Goal: Task Accomplishment & Management: Manage account settings

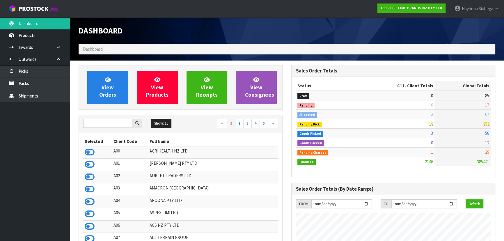
scroll to position [440, 212]
click at [107, 123] on input "text" at bounding box center [107, 123] width 49 height 9
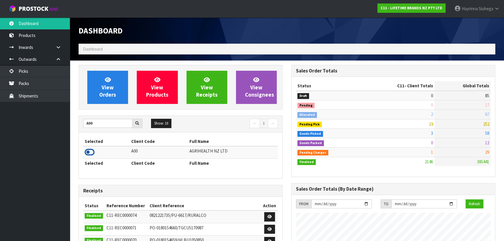
type input "A00"
click at [91, 153] on icon at bounding box center [90, 152] width 10 height 9
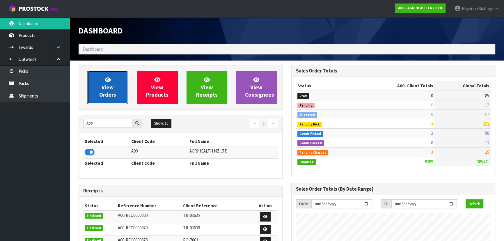
click at [112, 93] on span "View Orders" at bounding box center [107, 87] width 17 height 22
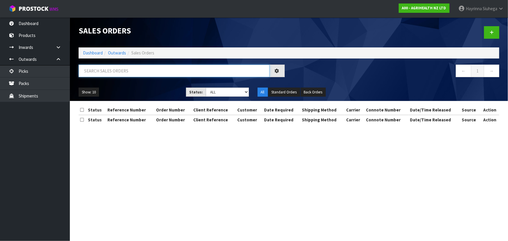
click at [132, 72] on input "text" at bounding box center [174, 71] width 191 height 13
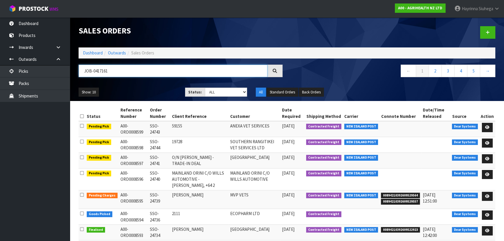
type input "JOB-0417161"
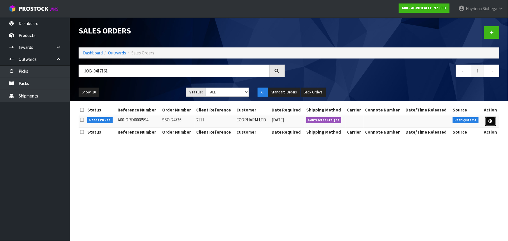
click at [267, 118] on link at bounding box center [490, 121] width 11 height 9
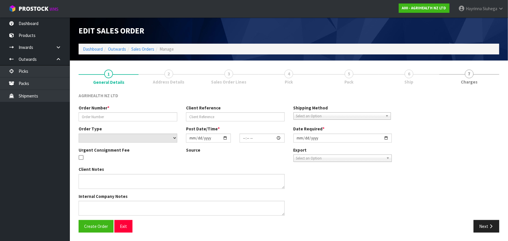
type input "SSO-24736"
type input "2111"
select select "number:0"
type input "[DATE]"
type input "09:35:30.000"
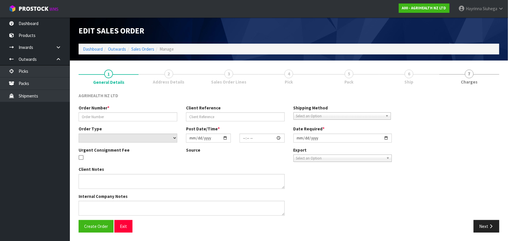
type input "[DATE]"
type textarea "SHIP BY: Freight"
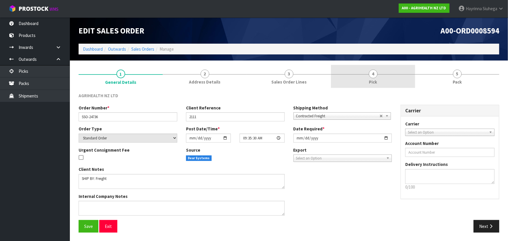
click at [267, 70] on span "4" at bounding box center [373, 74] width 9 height 9
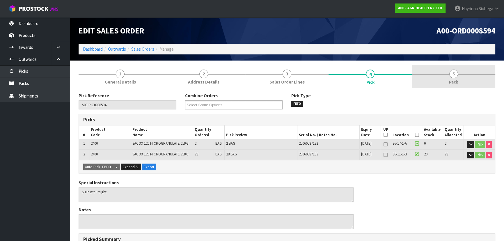
click at [267, 72] on link "5 Pack" at bounding box center [453, 76] width 83 height 23
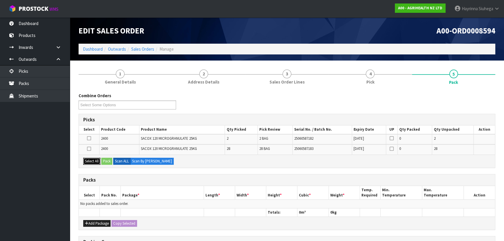
click at [83, 158] on button "Select All" at bounding box center [91, 161] width 17 height 7
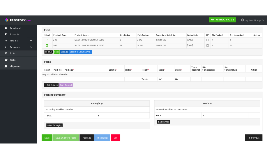
scroll to position [95, 0]
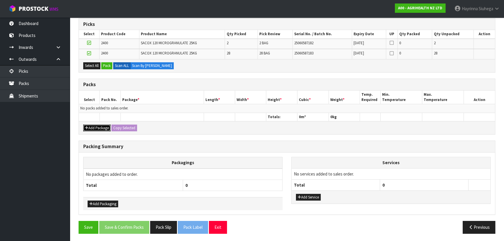
click at [95, 126] on button "Add Package" at bounding box center [96, 128] width 27 height 7
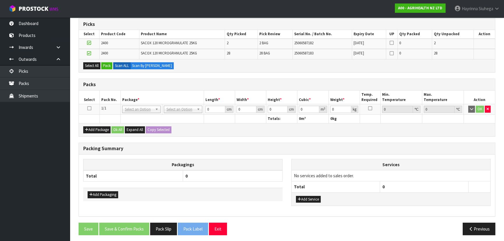
click at [89, 109] on icon at bounding box center [89, 108] width 4 height 0
click at [107, 64] on button "Pack" at bounding box center [106, 65] width 11 height 7
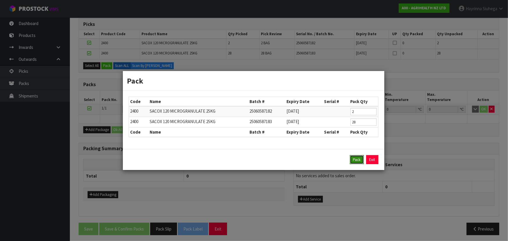
click at [267, 158] on button "Pack" at bounding box center [357, 159] width 14 height 9
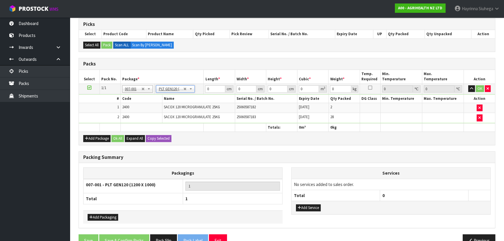
type input "120"
type input "100"
type input "787.5"
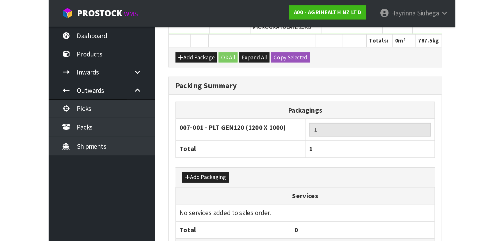
scroll to position [108, 0]
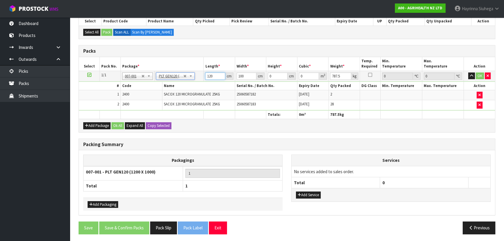
click at [207, 78] on input "120" at bounding box center [215, 75] width 20 height 7
type input "140"
type input "126"
type input "1"
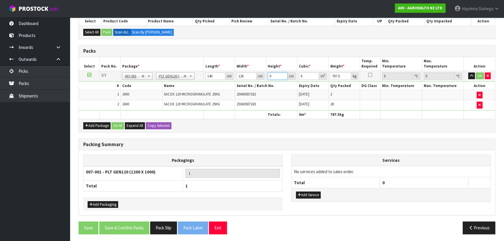
type input "0.01764"
type input "10"
type input "0.1764"
type input "104"
type input "1.83456"
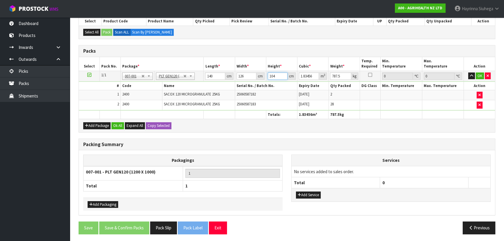
type input "104"
type input "791"
click button "OK" at bounding box center [480, 75] width 8 height 7
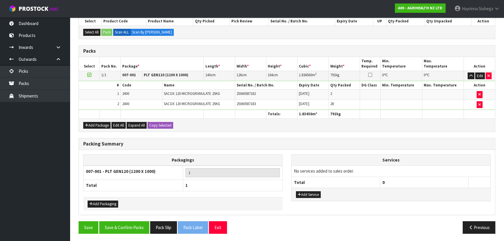
scroll to position [108, 0]
click at [125, 158] on button "Save & Confirm Packs" at bounding box center [124, 227] width 50 height 13
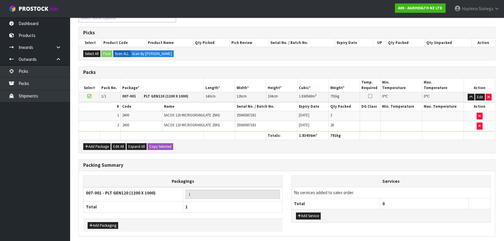
scroll to position [0, 0]
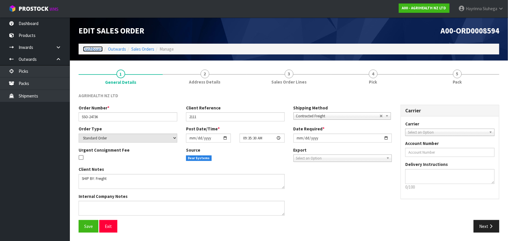
click at [93, 48] on link "Dashboard" at bounding box center [93, 49] width 20 height 6
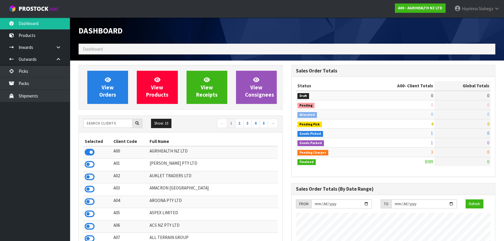
scroll to position [440, 212]
click at [122, 122] on input "text" at bounding box center [107, 123] width 49 height 9
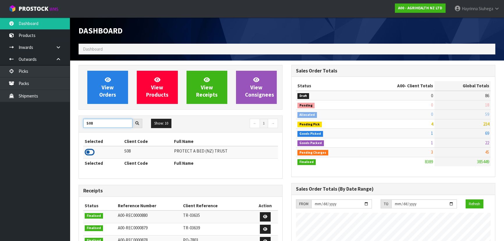
type input "S08"
click at [89, 150] on icon at bounding box center [90, 152] width 10 height 9
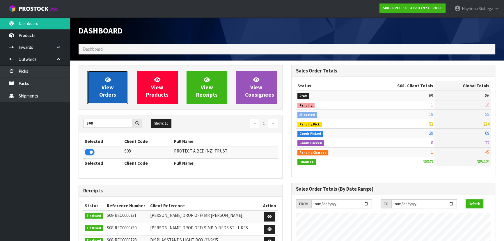
click at [114, 79] on link "View Orders" at bounding box center [107, 87] width 41 height 33
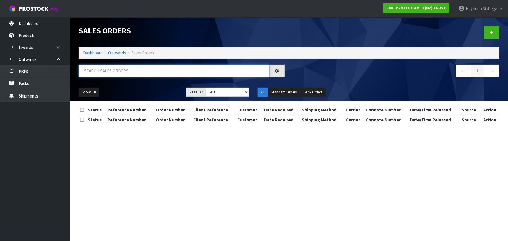
click at [233, 69] on input "text" at bounding box center [174, 71] width 191 height 13
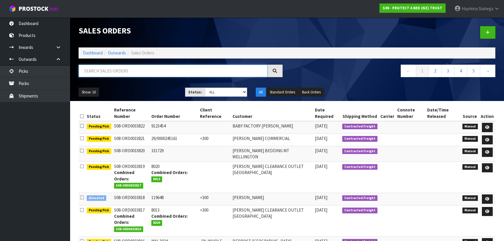
click at [235, 67] on input "text" at bounding box center [173, 71] width 189 height 13
click at [130, 69] on input "text" at bounding box center [173, 71] width 189 height 13
type input "JOB-0416500"
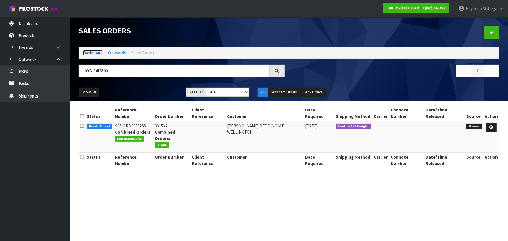
click at [90, 54] on link "Dashboard" at bounding box center [93, 53] width 20 height 6
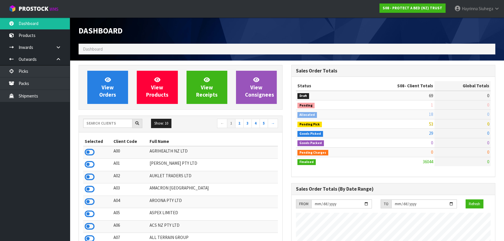
scroll to position [440, 212]
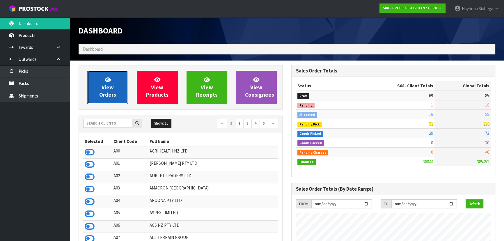
click at [109, 81] on icon at bounding box center [108, 80] width 6 height 6
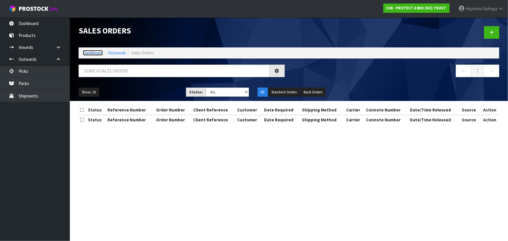
click at [97, 52] on link "Dashboard" at bounding box center [93, 53] width 20 height 6
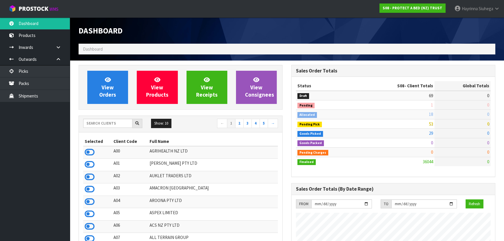
scroll to position [440, 212]
click at [110, 123] on input "text" at bounding box center [107, 123] width 49 height 9
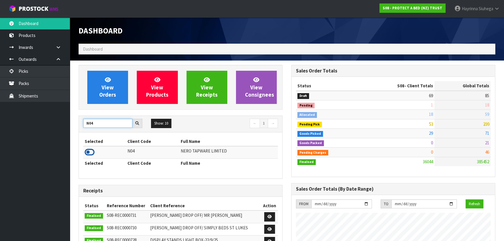
type input "N04"
click at [85, 154] on icon at bounding box center [90, 152] width 10 height 9
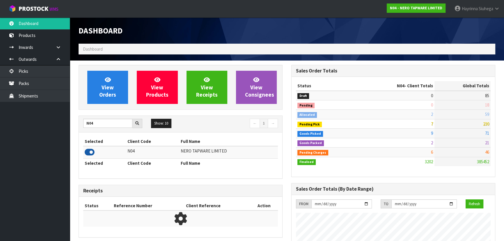
scroll to position [459, 212]
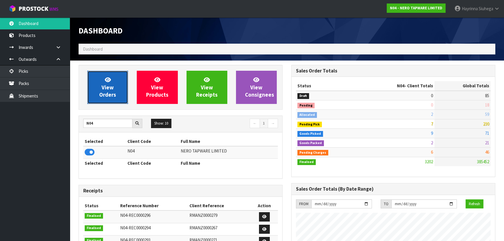
click at [122, 75] on link "View Orders" at bounding box center [107, 87] width 41 height 33
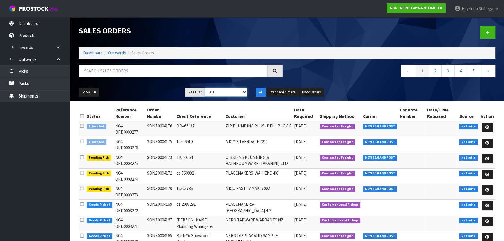
click at [225, 93] on select "Draft Pending Allocated Pending Pick Goods Picked Goods Packed Pending Charges …" at bounding box center [226, 92] width 42 height 9
click at [205, 88] on select "Draft Pending Allocated Pending Pick Goods Picked Goods Packed Pending Charges …" at bounding box center [226, 92] width 42 height 9
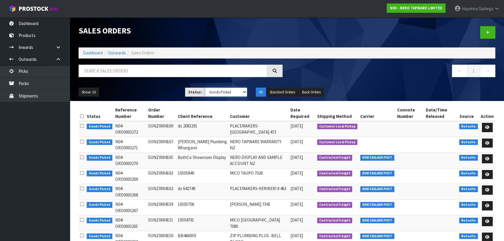
click at [221, 93] on select "Draft Pending Allocated Pending Pick Goods Picked Goods Packed Pending Charges …" at bounding box center [226, 92] width 42 height 9
click at [205, 88] on select "Draft Pending Allocated Pending Pick Goods Picked Goods Packed Pending Charges …" at bounding box center [226, 92] width 42 height 9
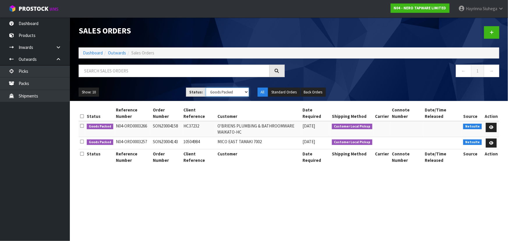
click at [220, 89] on select "Draft Pending Allocated Pending Pick Goods Picked Goods Packed Pending Charges …" at bounding box center [227, 92] width 43 height 9
click at [206, 88] on select "Draft Pending Allocated Pending Pick Goods Picked Goods Packed Pending Charges …" at bounding box center [227, 92] width 43 height 9
click at [221, 91] on select "Draft Pending Allocated Pending Pick Goods Picked Goods Packed Pending Charges …" at bounding box center [227, 92] width 43 height 9
select select "string:4"
click at [206, 88] on select "Draft Pending Allocated Pending Pick Goods Picked Goods Packed Pending Charges …" at bounding box center [227, 92] width 43 height 9
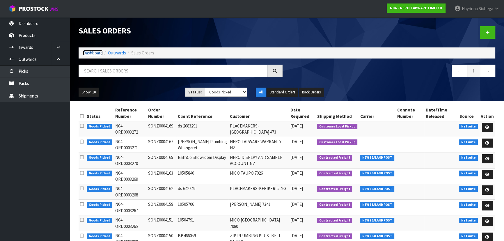
click at [97, 52] on link "Dashboard" at bounding box center [93, 53] width 20 height 6
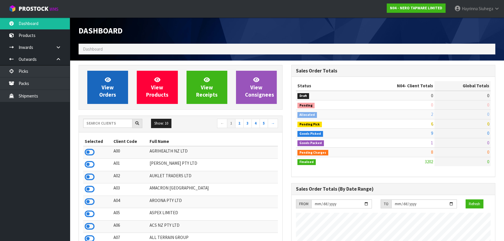
scroll to position [459, 212]
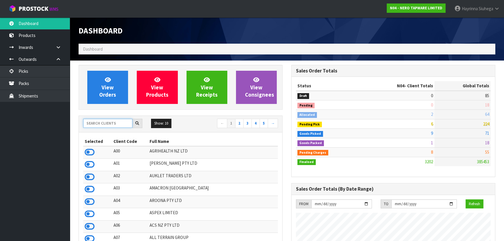
click at [102, 123] on input "text" at bounding box center [107, 123] width 49 height 9
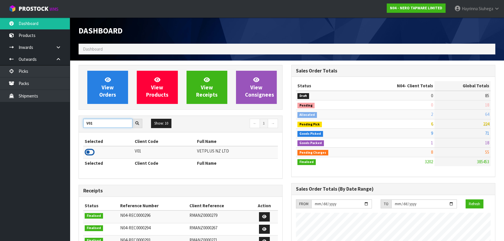
type input "V01"
click at [87, 156] on icon at bounding box center [90, 152] width 10 height 9
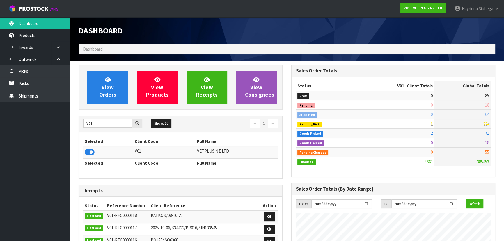
scroll to position [440, 212]
click at [105, 104] on div "View Orders View Products View Receipts View Consignees" at bounding box center [181, 87] width 204 height 45
click at [117, 93] on link "View Orders" at bounding box center [107, 87] width 41 height 33
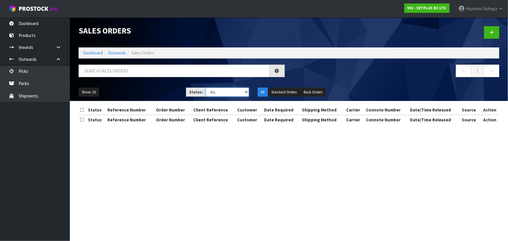
click at [232, 92] on select "Draft Pending Allocated Pending Pick Goods Picked Goods Packed Pending Charges …" at bounding box center [227, 92] width 43 height 9
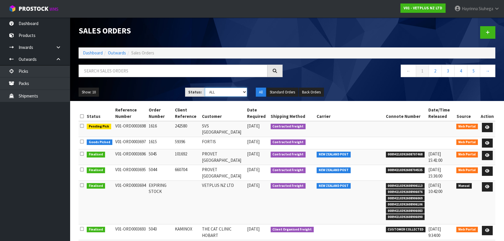
select select "string:4"
click at [205, 88] on select "Draft Pending Allocated Pending Pick Goods Picked Goods Packed Pending Charges …" at bounding box center [226, 92] width 42 height 9
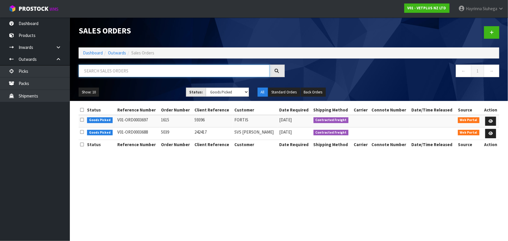
click at [194, 70] on input "text" at bounding box center [174, 71] width 191 height 13
type input "JOB-0416334"
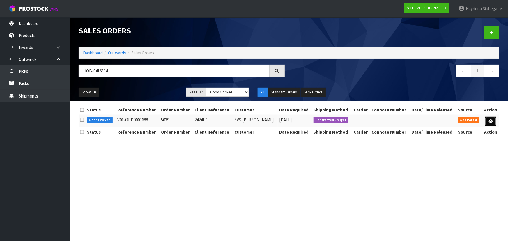
click at [490, 120] on icon at bounding box center [490, 121] width 4 height 4
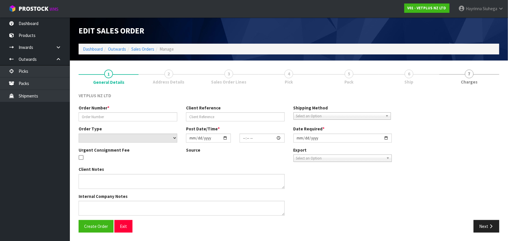
type input "5039"
type input "242417"
select select "number:0"
type input "[DATE]"
type input "13:57:00.000"
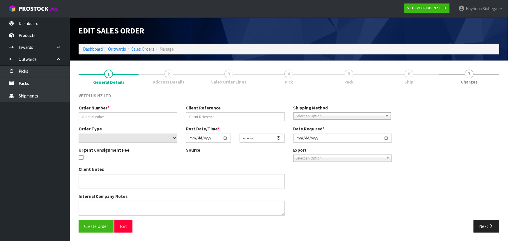
type input "[DATE]"
type textarea "BACK ORDER: 50107 AKTIVAIT MED & LGE BREED CAPS 60 X 13 50907 COATEX CAPS 240 (…"
type textarea "REMOVED 2X 50920 - FOUND DAMAGED"
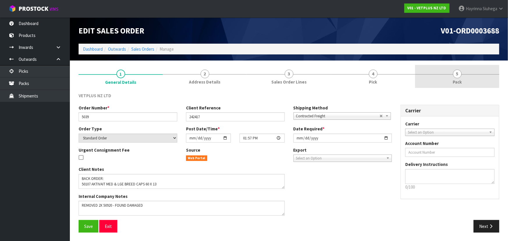
drag, startPoint x: 378, startPoint y: 73, endPoint x: 440, endPoint y: 71, distance: 61.7
click at [378, 73] on link "4 Pick" at bounding box center [373, 76] width 84 height 23
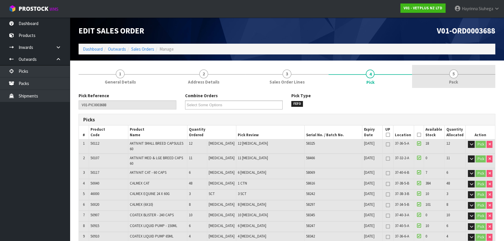
click at [441, 70] on link "5 Pack" at bounding box center [453, 76] width 83 height 23
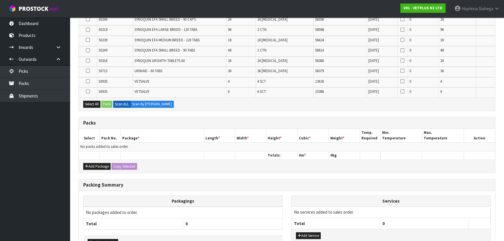
scroll to position [503, 0]
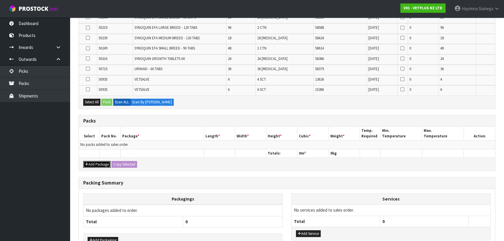
click at [98, 161] on button "Add Package" at bounding box center [96, 164] width 27 height 7
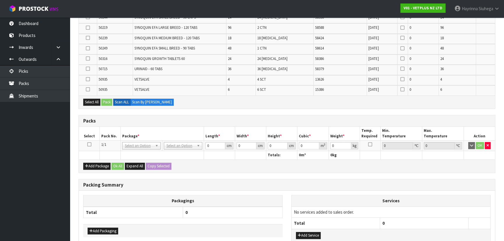
click at [91, 144] on icon at bounding box center [89, 144] width 4 height 0
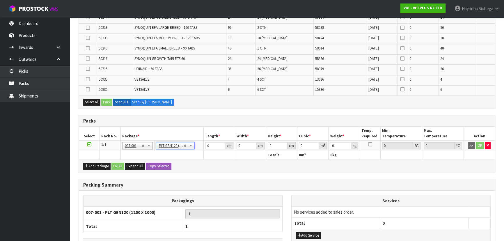
type input "120"
type input "100"
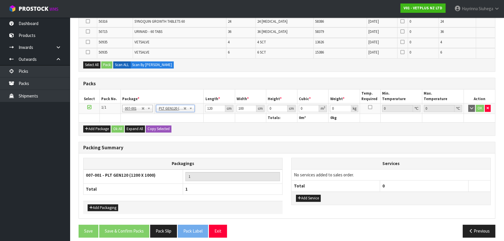
scroll to position [541, 0]
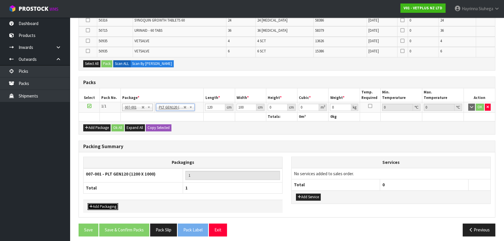
click at [104, 203] on button "Add Packaging" at bounding box center [103, 206] width 31 height 7
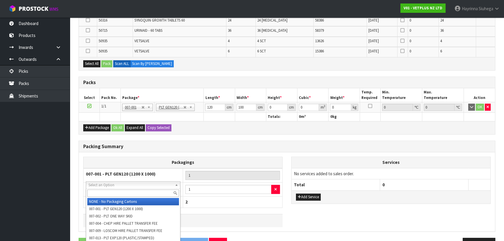
click at [125, 193] on input "text" at bounding box center [133, 192] width 92 height 7
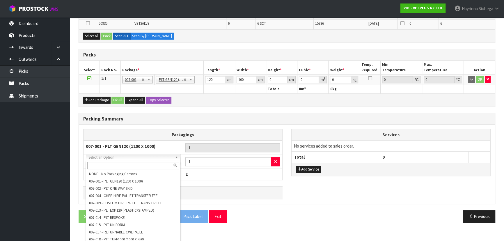
click at [243, 123] on div "Packing Summary Packagings 007-001 - PLT GEN120 (1200 X 1000) 1 NONE - No Packa…" at bounding box center [287, 158] width 417 height 91
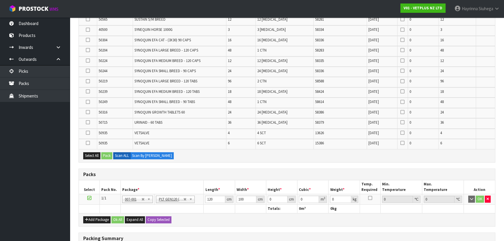
scroll to position [555, 0]
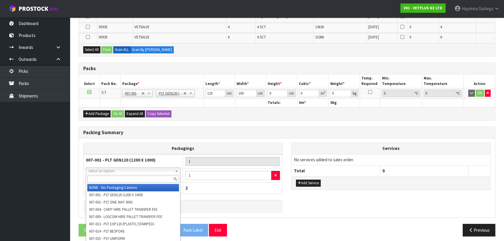
click at [147, 175] on input "text" at bounding box center [133, 178] width 92 height 7
type input "P"
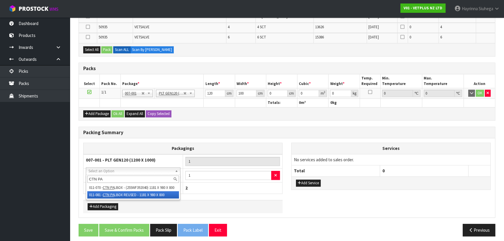
type input "CTN PA"
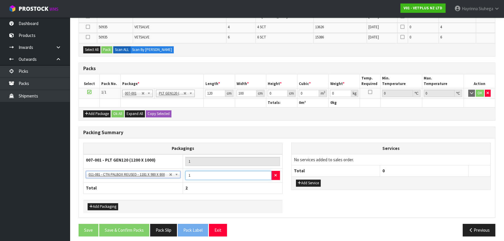
drag, startPoint x: 211, startPoint y: 174, endPoint x: 191, endPoint y: 174, distance: 19.5
click at [195, 174] on input "1" at bounding box center [228, 175] width 86 height 9
type input "2"
click at [235, 139] on div "Packagings 007-001 - PLT GEN120 (1200 X 1000) 1 NONE - No Packaging Cartons 007…" at bounding box center [287, 177] width 416 height 79
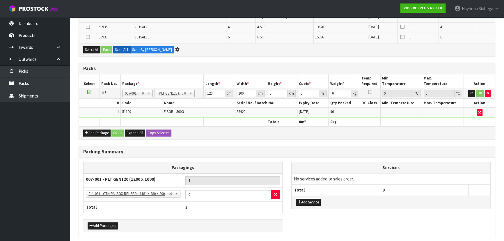
scroll to position [0, 0]
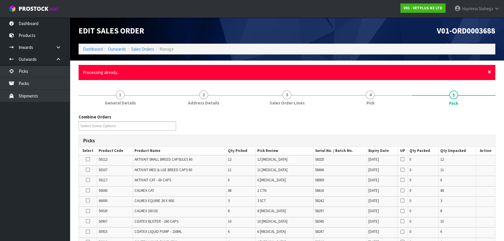
click at [489, 72] on span "×" at bounding box center [489, 72] width 3 height 8
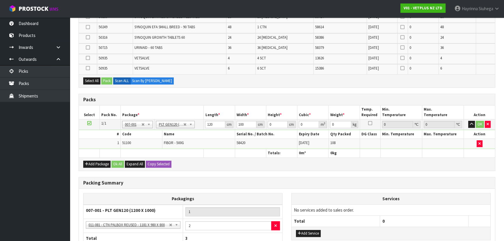
scroll to position [574, 0]
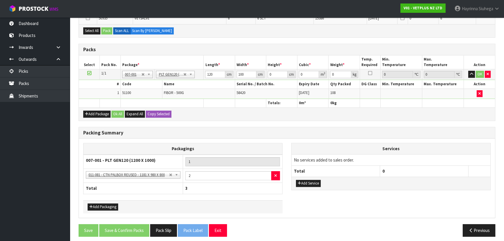
click at [318, 127] on div "Packing Summary Packagings 007-001 - PLT GEN120 (1200 X 1000) 1 NONE - No Packa…" at bounding box center [287, 172] width 417 height 91
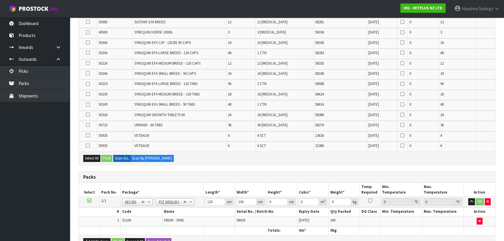
scroll to position [476, 0]
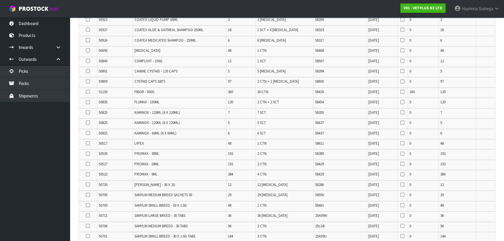
click at [292, 78] on td "2 CTN + 1 [MEDICAL_DATA]" at bounding box center [285, 82] width 58 height 10
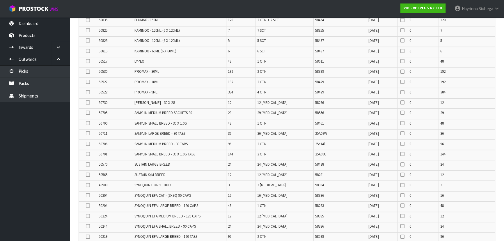
scroll to position [238, 0]
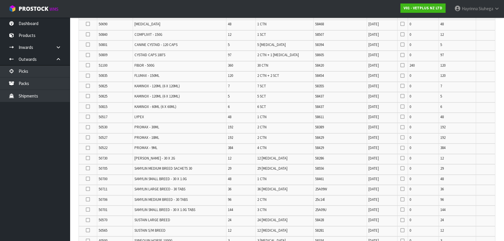
click at [293, 77] on td "2 CTN + 2 SCT" at bounding box center [285, 76] width 58 height 10
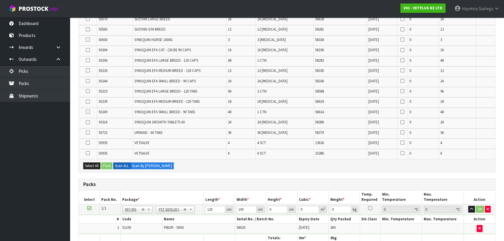
scroll to position [233, 0]
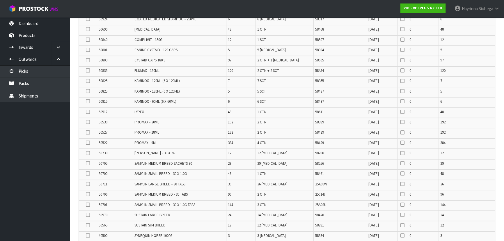
click at [352, 125] on td "58389" at bounding box center [340, 123] width 53 height 10
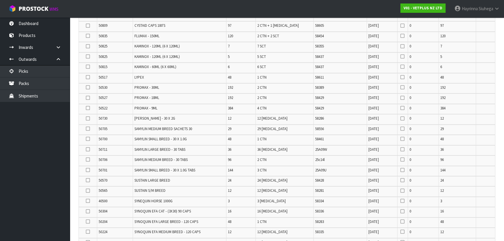
scroll to position [259, 0]
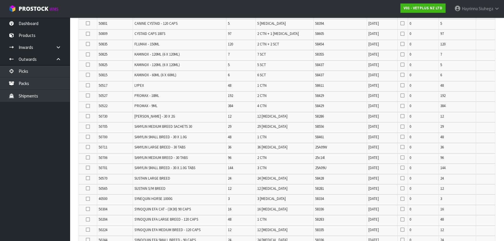
click at [368, 114] on span "[DATE]" at bounding box center [373, 116] width 10 height 5
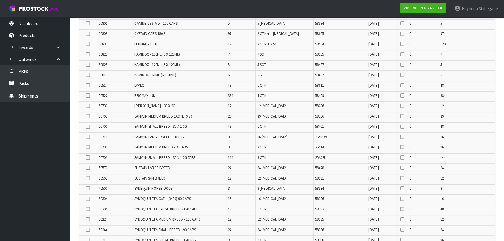
click at [88, 44] on icon at bounding box center [88, 44] width 4 height 0
click at [0, 0] on input "checkbox" at bounding box center [0, 0] width 0 height 0
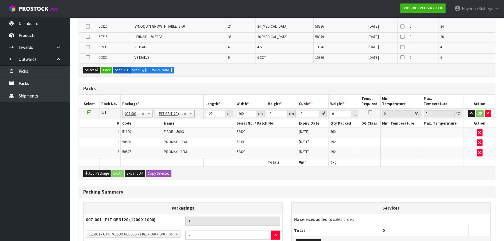
scroll to position [498, 0]
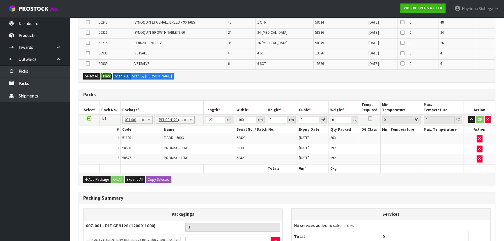
click at [107, 74] on button "Pack" at bounding box center [106, 76] width 11 height 7
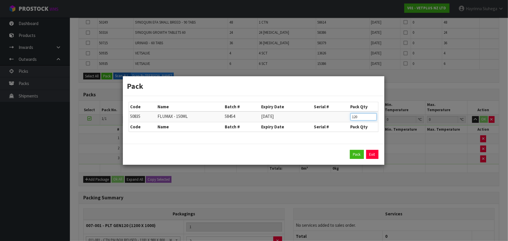
drag, startPoint x: 361, startPoint y: 115, endPoint x: 329, endPoint y: 117, distance: 31.5
click at [330, 117] on tr "50835 FLUMAX - 150ML 58454 [DATE] 120" at bounding box center [253, 116] width 249 height 11
type input "48"
click button "Pack" at bounding box center [357, 154] width 14 height 9
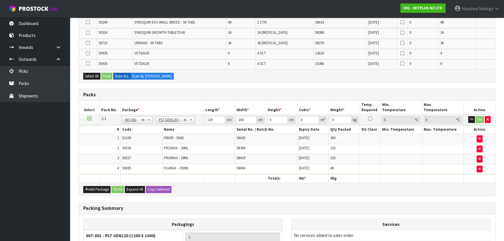
type input "253.44"
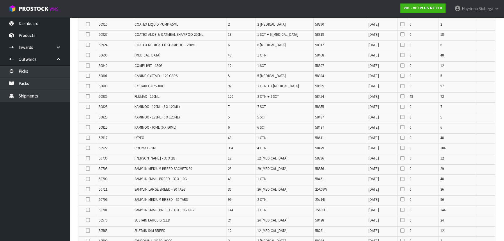
scroll to position [203, 0]
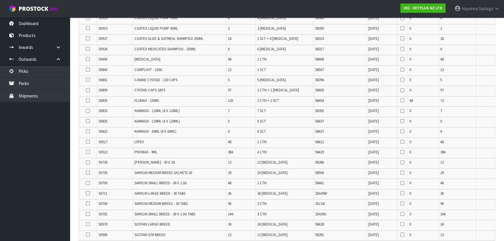
click at [90, 100] on icon at bounding box center [88, 100] width 4 height 0
click at [0, 0] on input "checkbox" at bounding box center [0, 0] width 0 height 0
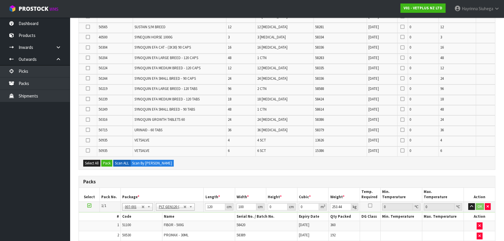
scroll to position [467, 0]
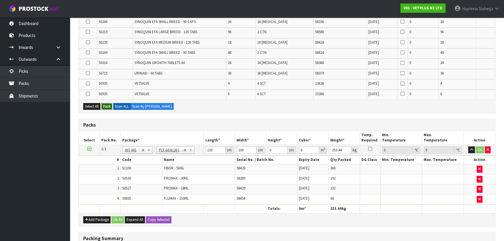
click at [106, 103] on button "Pack" at bounding box center [106, 106] width 11 height 7
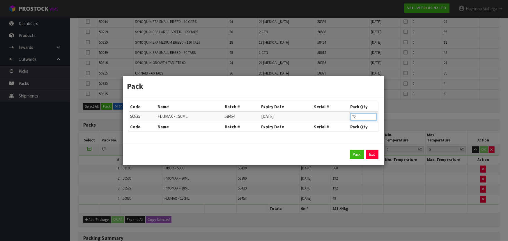
drag, startPoint x: 363, startPoint y: 114, endPoint x: 334, endPoint y: 115, distance: 29.7
click at [334, 115] on tr "50835 FLUMAX - 150ML 58454 [DATE] 72" at bounding box center [253, 116] width 249 height 11
type input "48"
click button "Pack" at bounding box center [357, 154] width 14 height 9
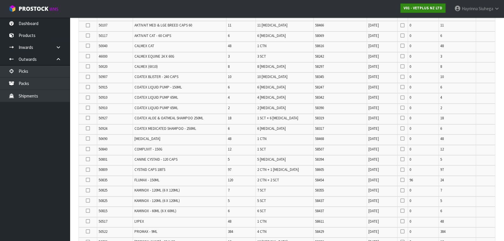
scroll to position [253, 0]
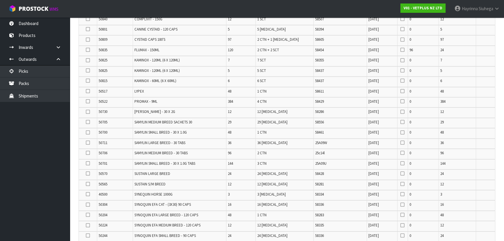
click at [88, 153] on icon at bounding box center [88, 153] width 4 height 0
click at [0, 0] on input "checkbox" at bounding box center [0, 0] width 0 height 0
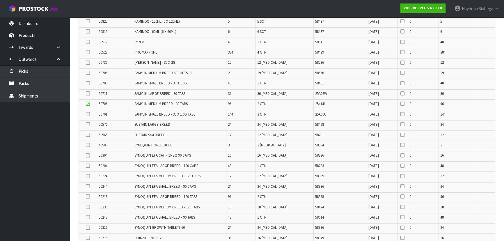
scroll to position [359, 0]
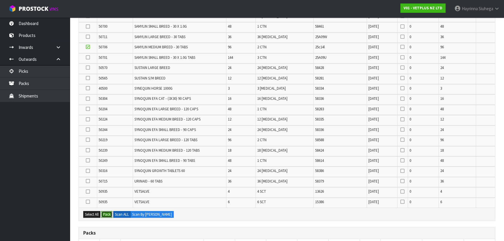
click at [109, 211] on button "Pack" at bounding box center [106, 214] width 11 height 7
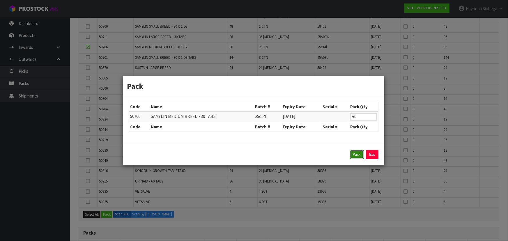
click at [353, 153] on button "Pack" at bounding box center [357, 154] width 14 height 9
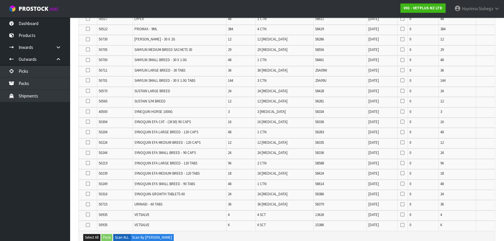
scroll to position [280, 0]
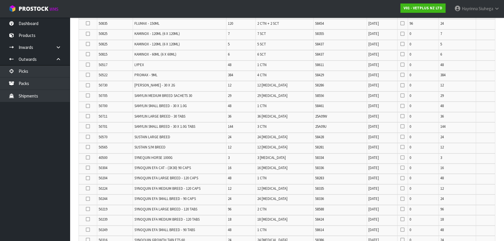
click at [90, 126] on icon at bounding box center [88, 126] width 4 height 0
click at [0, 0] on input "checkbox" at bounding box center [0, 0] width 0 height 0
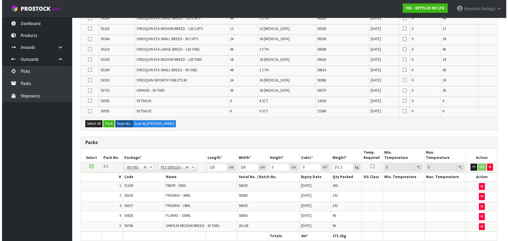
scroll to position [439, 0]
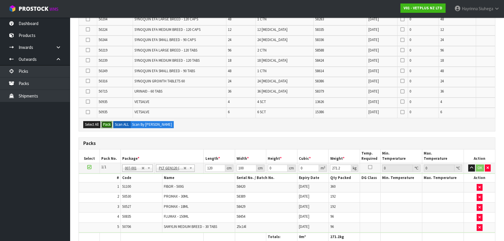
click at [106, 121] on button "Pack" at bounding box center [106, 124] width 11 height 7
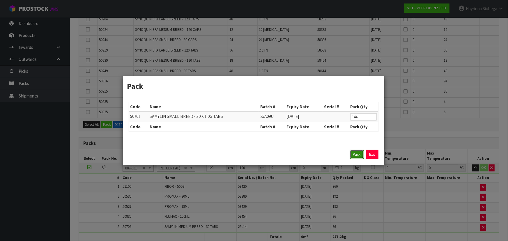
click at [356, 150] on button "Pack" at bounding box center [357, 154] width 14 height 9
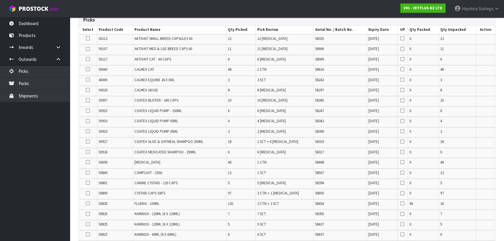
scroll to position [107, 0]
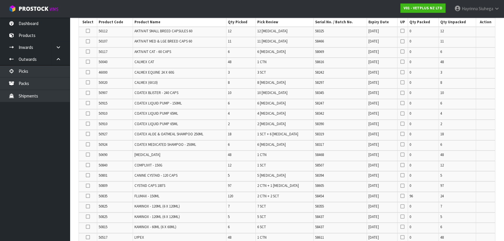
click at [90, 155] on icon at bounding box center [88, 155] width 4 height 0
click at [0, 0] on input "checkbox" at bounding box center [0, 0] width 0 height 0
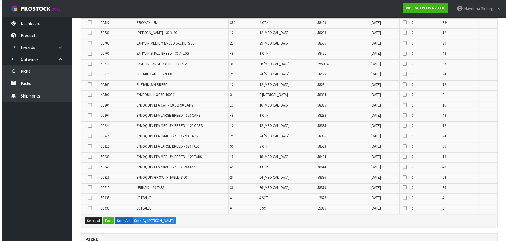
scroll to position [345, 0]
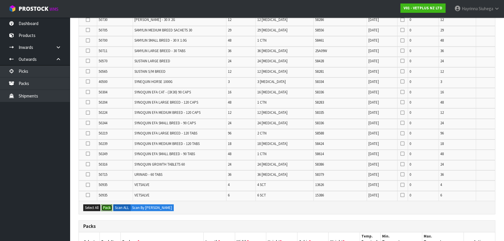
click at [108, 207] on button "Pack" at bounding box center [106, 207] width 11 height 7
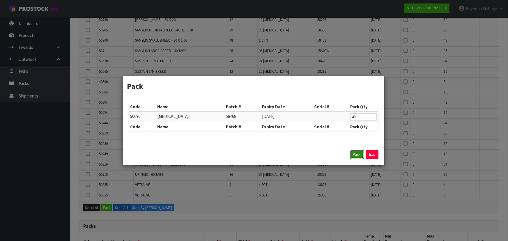
click at [357, 155] on button "Pack" at bounding box center [357, 154] width 14 height 9
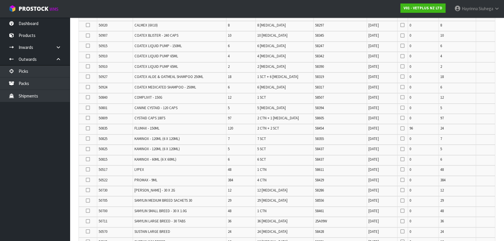
scroll to position [107, 0]
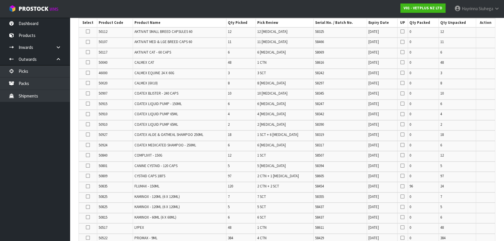
click at [88, 63] on icon at bounding box center [88, 62] width 4 height 0
click at [0, 0] on input "checkbox" at bounding box center [0, 0] width 0 height 0
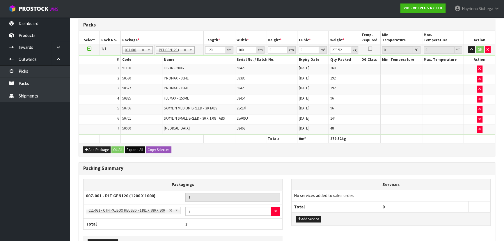
scroll to position [572, 0]
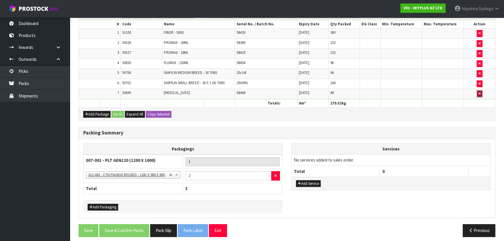
click at [479, 92] on icon "button" at bounding box center [479, 94] width 2 height 4
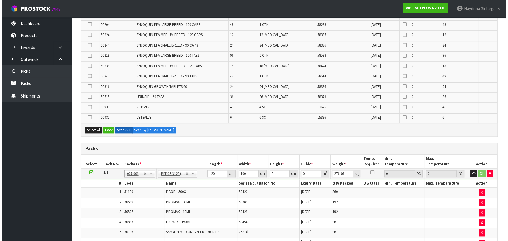
scroll to position [414, 0]
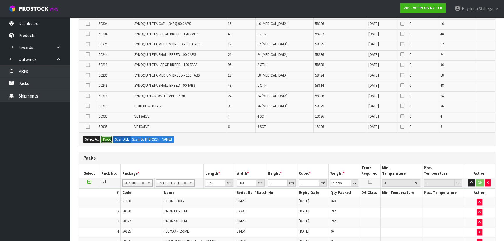
click at [105, 136] on button "Pack" at bounding box center [106, 139] width 11 height 7
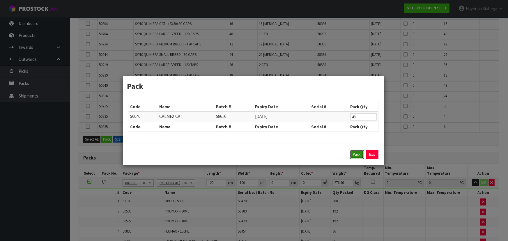
click at [357, 156] on button "Pack" at bounding box center [357, 154] width 14 height 9
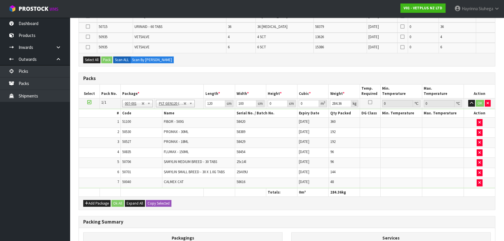
scroll to position [430, 0]
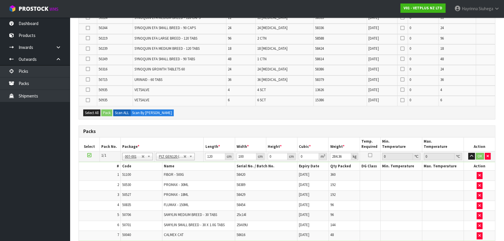
click at [361, 116] on div "Combine Orders V01-ORD0003688 V01-ORD0003697 V01-ORD0003698 Select Some Options…" at bounding box center [287, 22] width 417 height 721
click at [359, 116] on div "Select All Pack Scan ALL Scan By [PERSON_NAME]" at bounding box center [287, 112] width 416 height 13
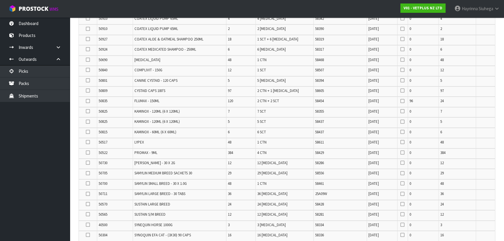
scroll to position [166, 0]
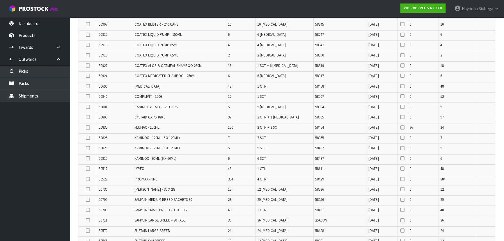
click at [90, 86] on icon at bounding box center [88, 86] width 4 height 0
click at [0, 0] on input "checkbox" at bounding box center [0, 0] width 0 height 0
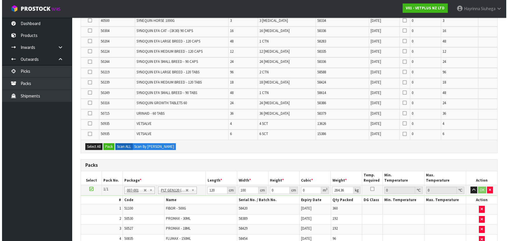
scroll to position [404, 0]
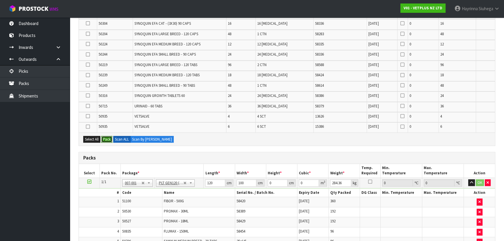
click at [105, 139] on button "Pack" at bounding box center [106, 139] width 11 height 7
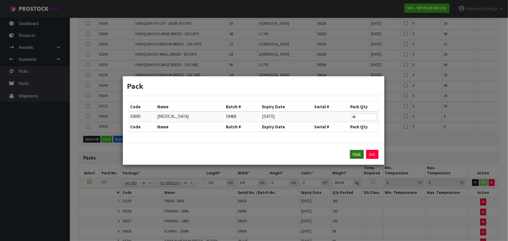
click at [358, 154] on button "Pack" at bounding box center [357, 154] width 14 height 9
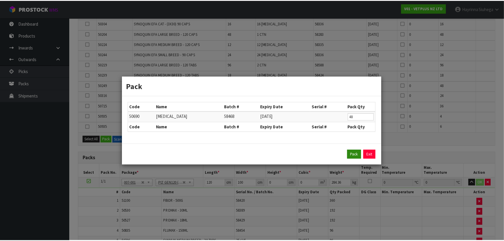
scroll to position [393, 0]
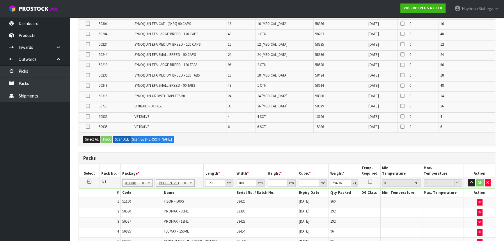
type input "286.92"
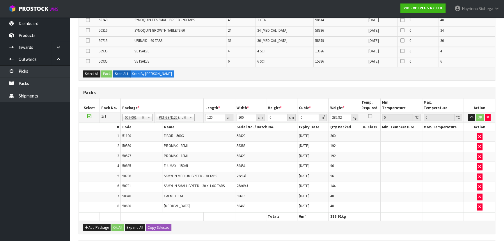
scroll to position [413, 0]
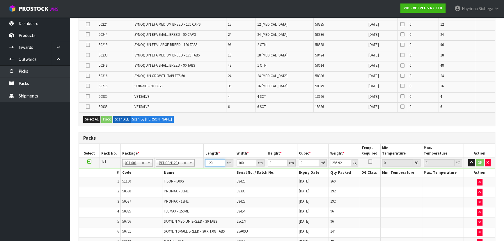
click at [209, 160] on input "120" at bounding box center [215, 162] width 20 height 7
click at [269, 160] on input "0" at bounding box center [278, 162] width 20 height 7
type input "1"
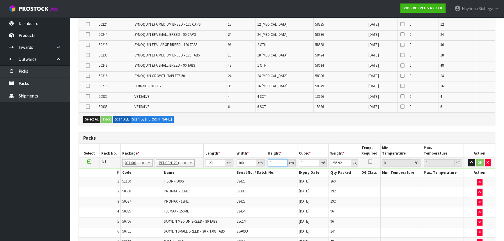
type input "0.012"
type input "10"
type input "0.12"
type input "100"
type input "1.2"
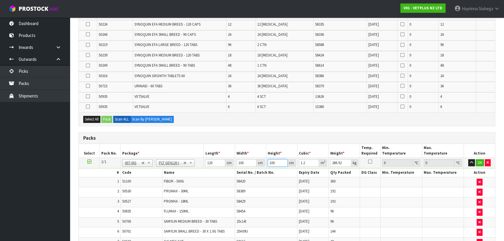
type input "100"
click button "OK" at bounding box center [480, 162] width 8 height 7
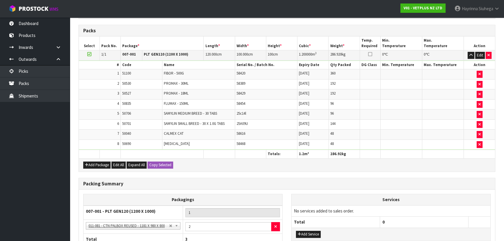
scroll to position [572, 0]
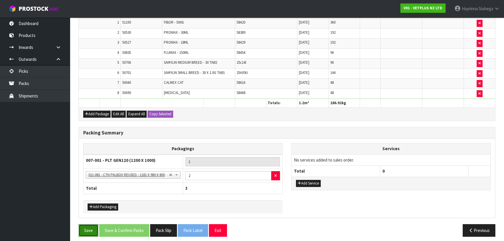
click at [90, 224] on button "Save" at bounding box center [89, 230] width 20 height 13
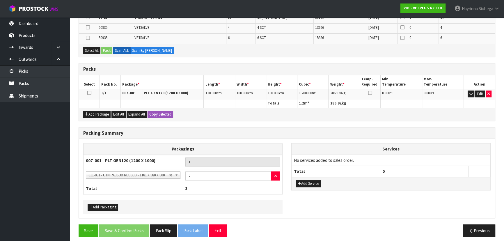
scroll to position [504, 0]
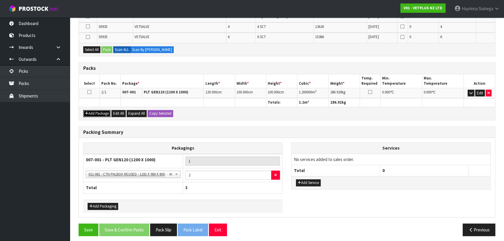
click at [95, 111] on button "Add Package" at bounding box center [96, 113] width 27 height 7
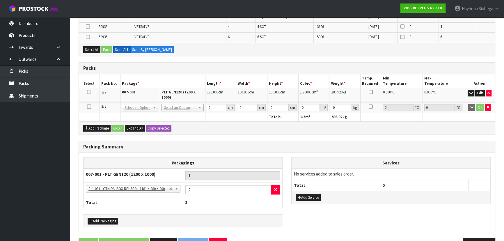
click at [90, 106] on link at bounding box center [89, 106] width 4 height 5
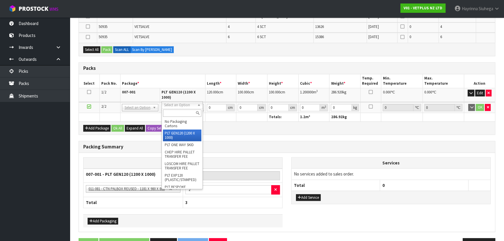
type input "2"
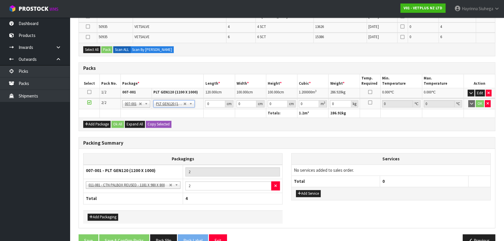
type input "120"
type input "100"
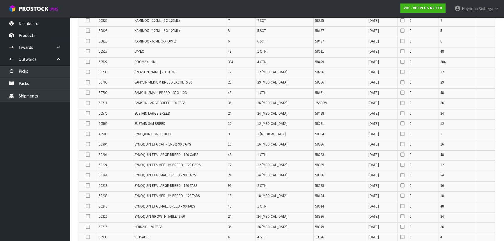
scroll to position [292, 0]
click at [282, 71] on span "12 [MEDICAL_DATA]" at bounding box center [272, 73] width 30 height 5
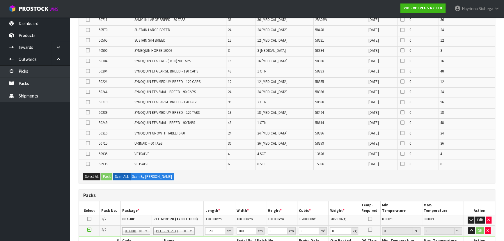
scroll to position [172, 0]
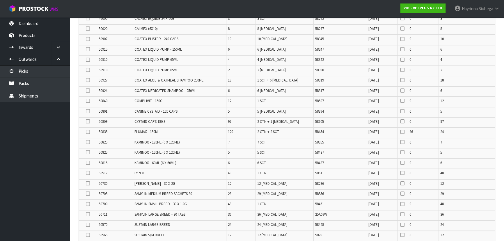
click at [342, 76] on td "58319" at bounding box center [340, 81] width 53 height 10
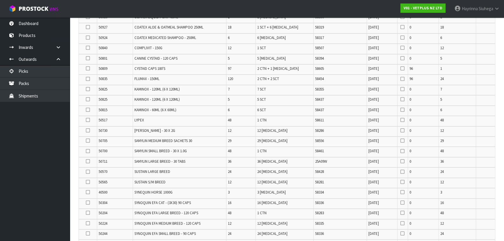
scroll to position [251, 0]
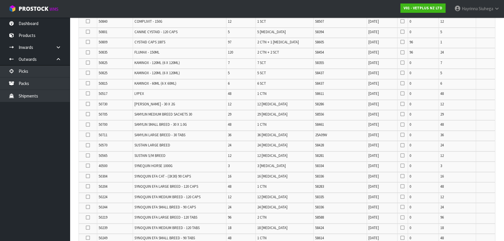
click at [315, 61] on span "58355" at bounding box center [319, 62] width 9 height 5
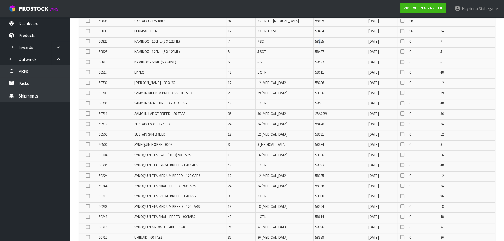
scroll to position [304, 0]
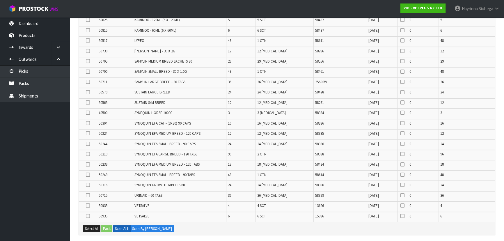
click at [326, 20] on td "58437" at bounding box center [340, 21] width 53 height 10
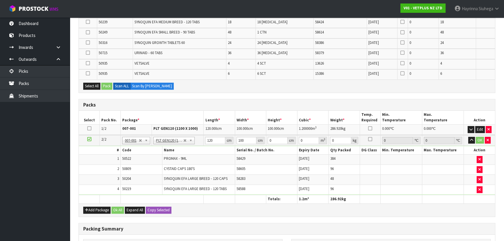
scroll to position [224, 0]
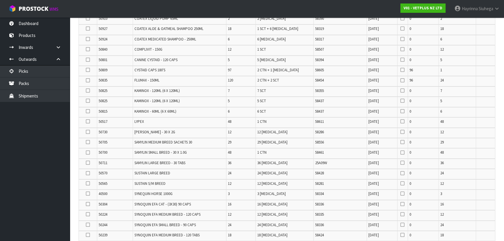
click at [276, 115] on td "6 SCT" at bounding box center [285, 112] width 58 height 10
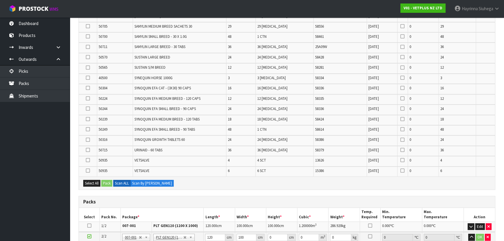
scroll to position [409, 0]
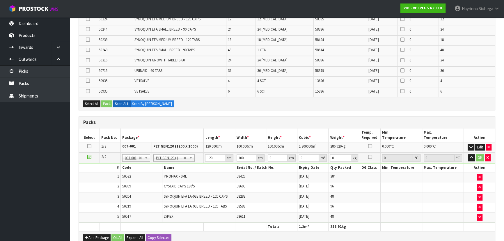
click at [90, 146] on icon at bounding box center [89, 146] width 4 height 0
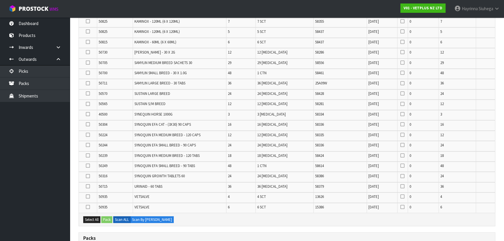
scroll to position [290, 0]
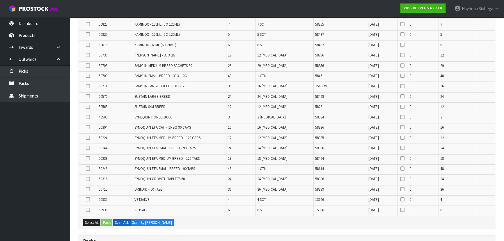
click at [175, 146] on span "SYNOQUIN EFA SMALL BREED - 90 CAPS" at bounding box center [164, 148] width 61 height 5
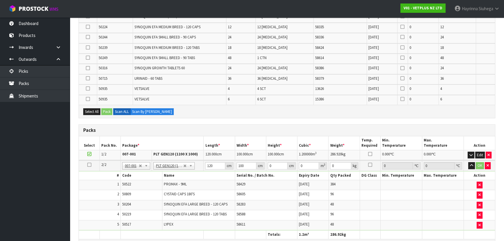
scroll to position [475, 0]
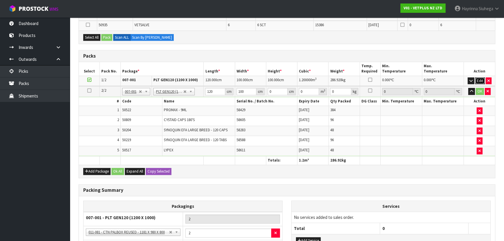
click at [480, 77] on button "Edit" at bounding box center [480, 80] width 10 height 7
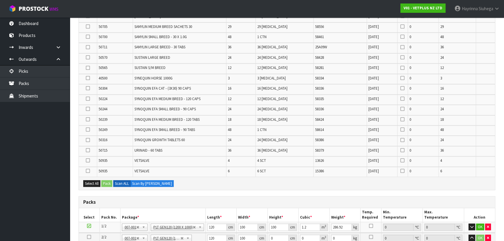
scroll to position [317, 0]
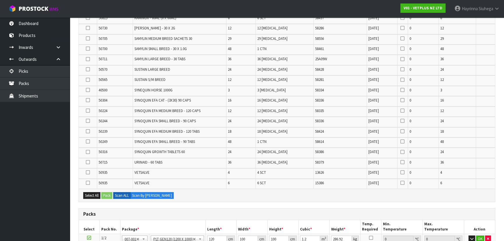
click at [415, 65] on td "0" at bounding box center [423, 70] width 31 height 10
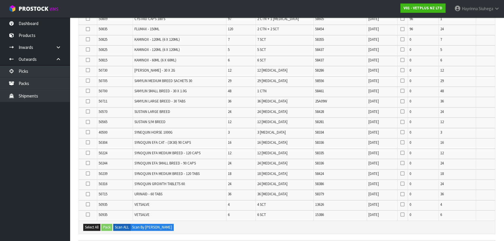
scroll to position [246, 0]
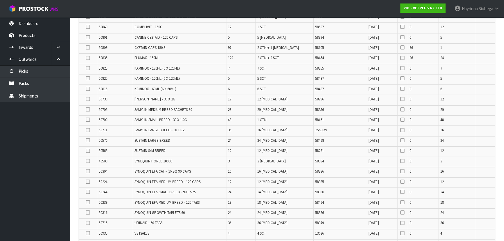
click at [349, 95] on td "58286" at bounding box center [340, 100] width 53 height 10
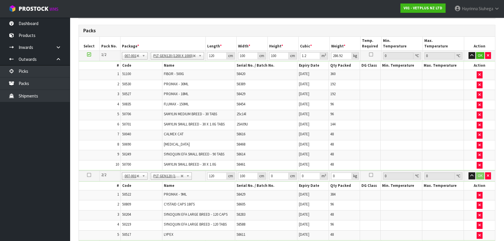
scroll to position [489, 0]
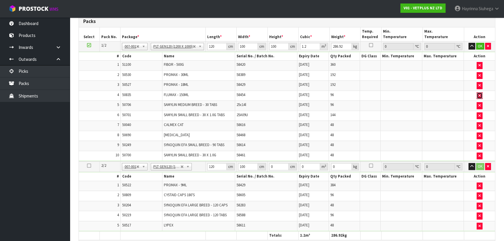
click at [478, 92] on button "button" at bounding box center [480, 95] width 6 height 7
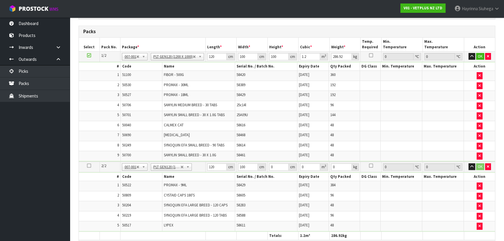
type input "0"
type input "277.08"
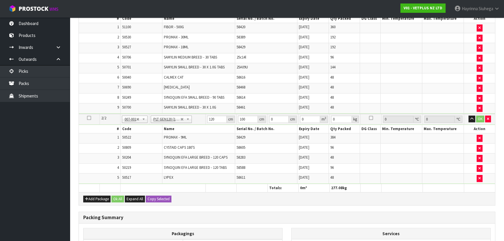
scroll to position [532, 0]
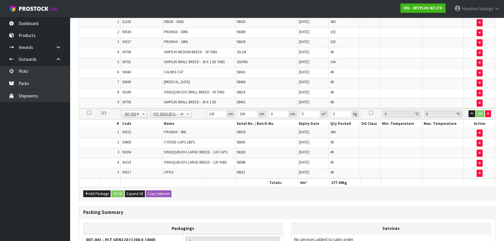
click at [89, 113] on icon at bounding box center [89, 113] width 4 height 0
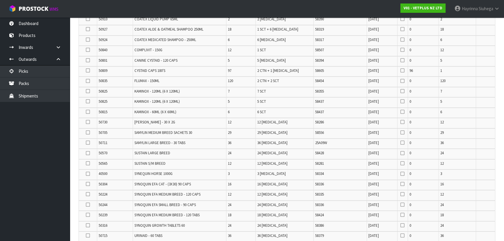
scroll to position [214, 0]
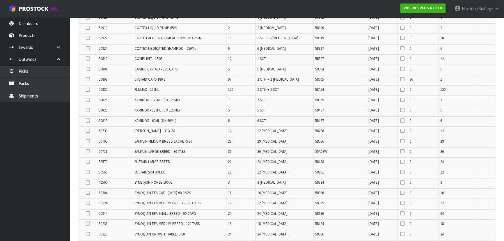
click at [86, 89] on label at bounding box center [88, 89] width 4 height 5
click at [0, 0] on input "checkbox" at bounding box center [0, 0] width 0 height 0
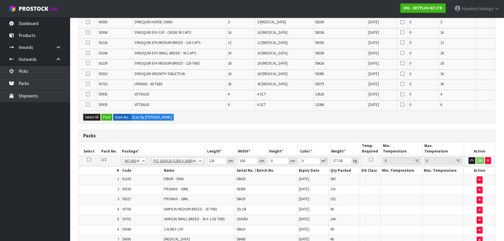
scroll to position [426, 0]
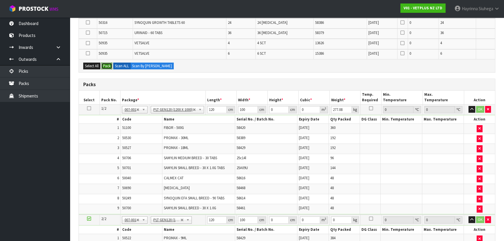
click at [107, 65] on button "Pack" at bounding box center [106, 66] width 11 height 7
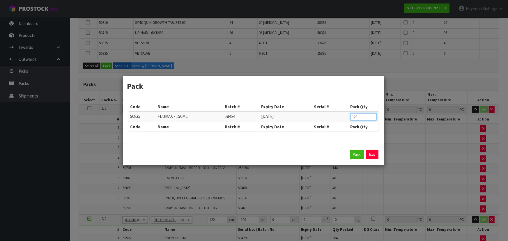
drag, startPoint x: 361, startPoint y: 117, endPoint x: 335, endPoint y: 116, distance: 25.9
click at [347, 117] on tr "50835 FLUMAX - 150ML 58454 [DATE] 120" at bounding box center [253, 116] width 249 height 11
type input "96"
click button "Pack" at bounding box center [357, 154] width 14 height 9
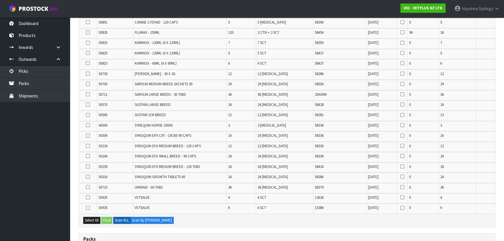
scroll to position [238, 0]
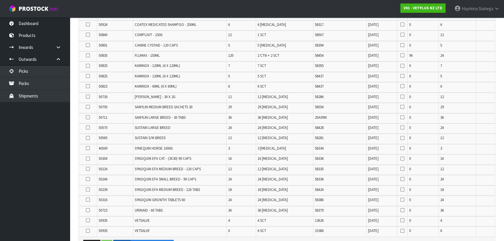
click at [90, 55] on label at bounding box center [88, 55] width 4 height 5
click at [0, 0] on input "checkbox" at bounding box center [0, 0] width 0 height 0
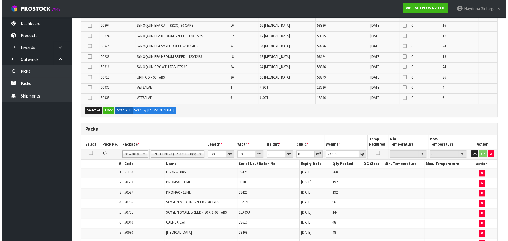
scroll to position [370, 0]
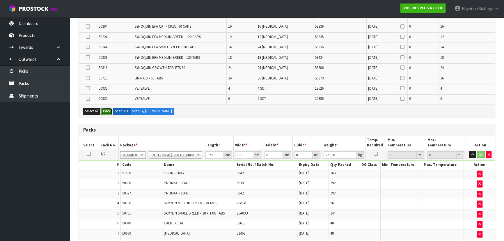
click at [107, 108] on button "Pack" at bounding box center [106, 111] width 11 height 7
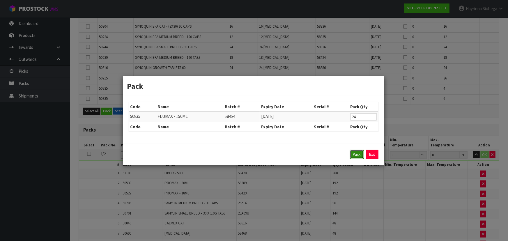
click at [353, 157] on button "Pack" at bounding box center [357, 154] width 14 height 9
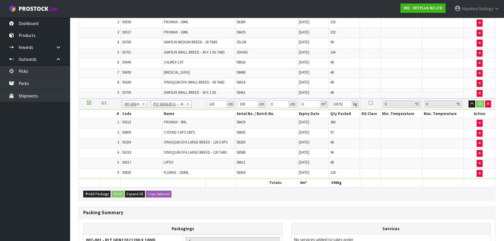
scroll to position [519, 0]
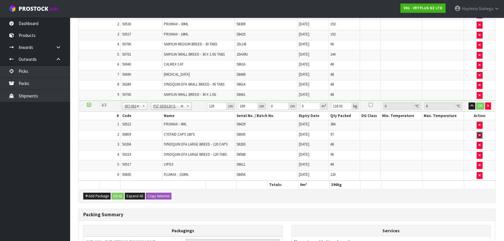
click at [477, 132] on button "button" at bounding box center [480, 135] width 6 height 7
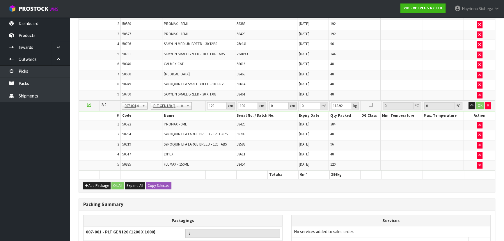
type input "100.32"
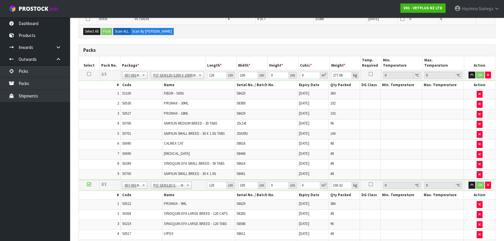
scroll to position [344, 0]
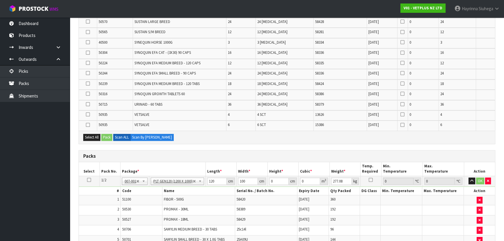
click at [222, 103] on td "URINAID - 60 TABS" at bounding box center [179, 105] width 93 height 10
click at [158, 134] on label "Scan By [PERSON_NAME]" at bounding box center [151, 137] width 43 height 7
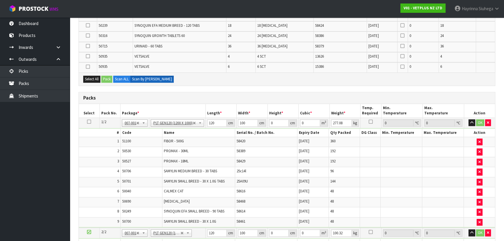
scroll to position [476, 0]
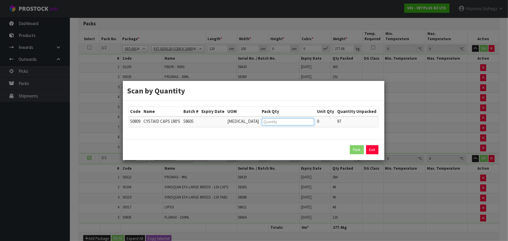
click at [293, 121] on input "number" at bounding box center [288, 121] width 52 height 7
type input "96"
click button "Pack" at bounding box center [357, 149] width 14 height 9
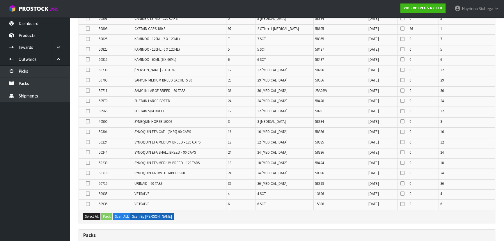
scroll to position [131, 0]
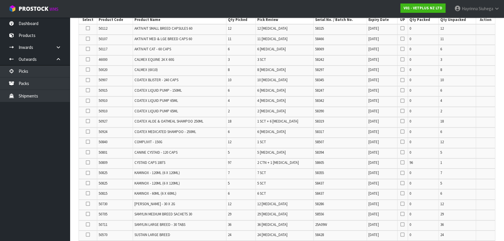
click at [88, 121] on icon at bounding box center [88, 121] width 4 height 0
click at [0, 0] on input "checkbox" at bounding box center [0, 0] width 0 height 0
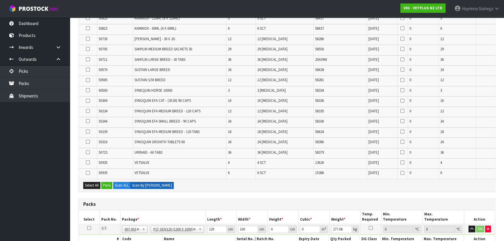
scroll to position [343, 0]
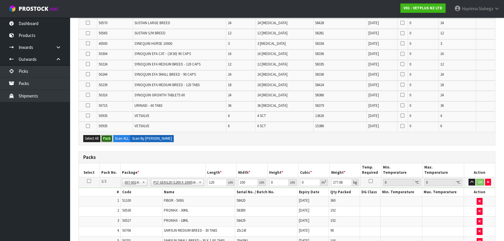
click at [110, 137] on button "Pack" at bounding box center [106, 138] width 11 height 7
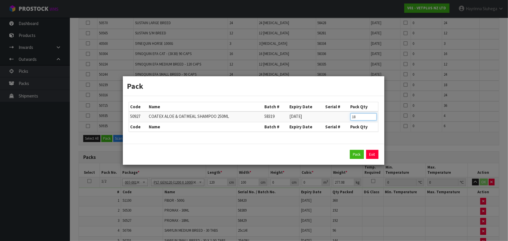
drag, startPoint x: 359, startPoint y: 118, endPoint x: 345, endPoint y: 119, distance: 14.3
click at [345, 119] on tr "50927 COATEX ALOE & OATMEAL SHAMPOO 250ML 58319 [DATE] 18" at bounding box center [253, 116] width 249 height 11
type input "12"
click button "Pack" at bounding box center [357, 154] width 14 height 9
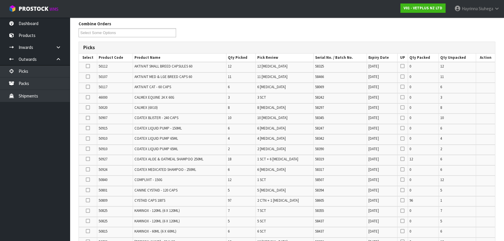
scroll to position [118, 0]
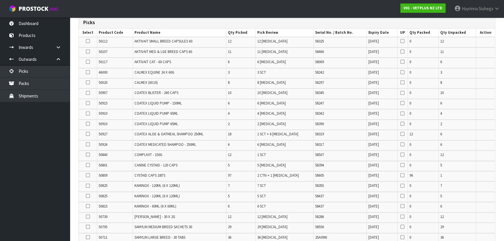
click at [87, 155] on icon at bounding box center [88, 155] width 4 height 0
click at [0, 0] on input "checkbox" at bounding box center [0, 0] width 0 height 0
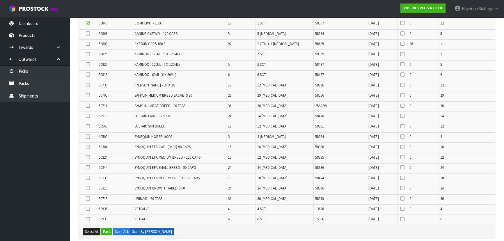
scroll to position [250, 0]
click at [107, 228] on button "Pack" at bounding box center [106, 231] width 11 height 7
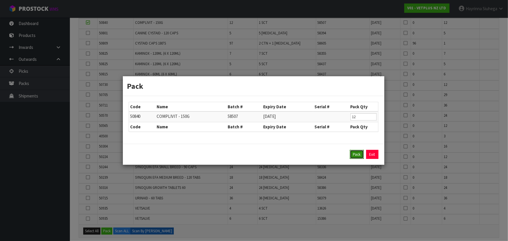
click at [350, 155] on button "Pack" at bounding box center [357, 154] width 14 height 9
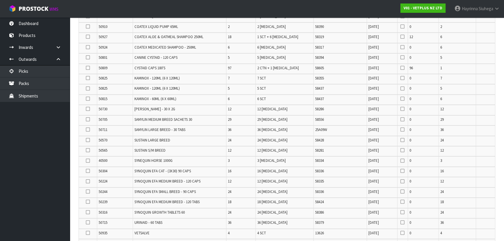
type input "125.02"
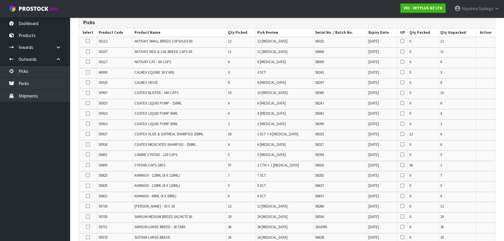
scroll to position [316, 0]
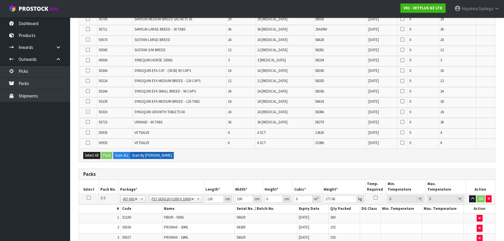
click at [344, 53] on td "58281" at bounding box center [340, 51] width 53 height 10
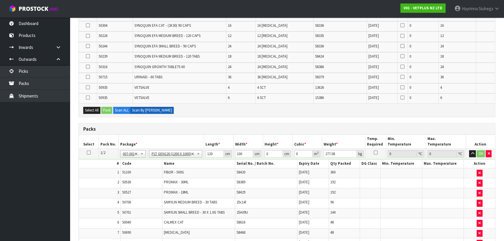
scroll to position [289, 0]
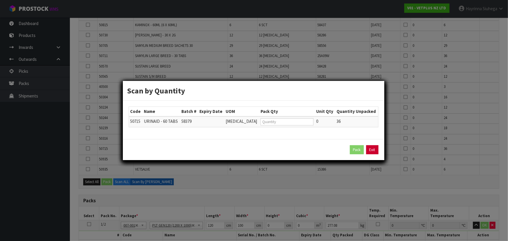
click at [371, 150] on link "Exit" at bounding box center [372, 149] width 12 height 9
click at [370, 150] on link "Exit" at bounding box center [372, 149] width 12 height 9
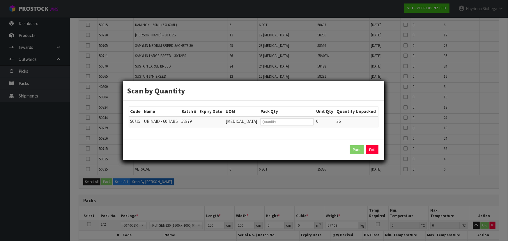
click at [420, 124] on div "Scan by Quantity Code Name Batch # Expiry Date UOM Pack Qty Unit Qty Quantity U…" at bounding box center [254, 120] width 508 height 241
click at [281, 120] on input "number" at bounding box center [286, 121] width 53 height 7
type input "36"
click button "Pack" at bounding box center [357, 149] width 14 height 9
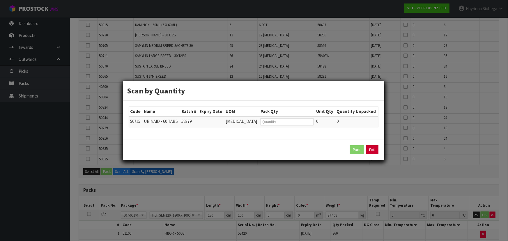
click at [372, 146] on link "Exit" at bounding box center [372, 149] width 12 height 9
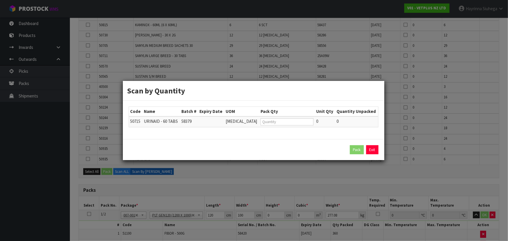
click at [372, 146] on link "Exit" at bounding box center [372, 149] width 12 height 9
click at [423, 124] on div "Scan by Quantity Code Name Batch # Expiry Date UOM Pack Qty Unit Qty Quantity U…" at bounding box center [254, 120] width 508 height 241
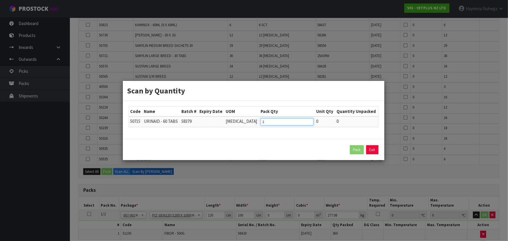
type input "1"
click at [302, 121] on input "1" at bounding box center [286, 121] width 53 height 7
type input "0"
type input "1"
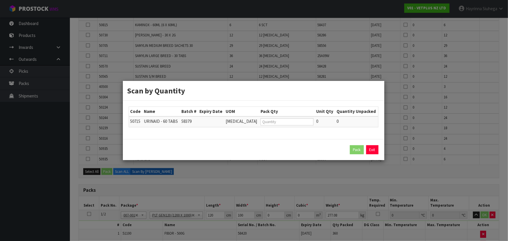
click at [369, 145] on link "Exit" at bounding box center [372, 149] width 12 height 9
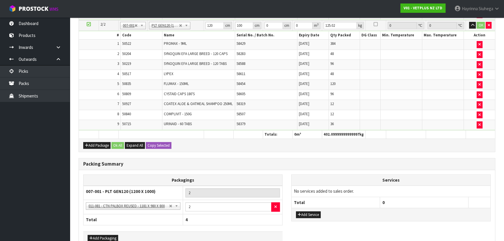
scroll to position [620, 0]
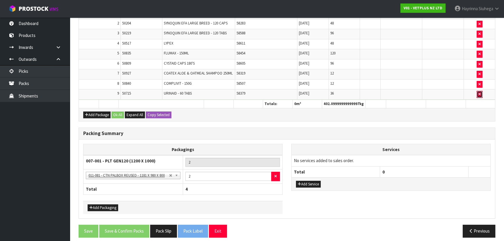
click at [478, 92] on icon "button" at bounding box center [479, 94] width 2 height 4
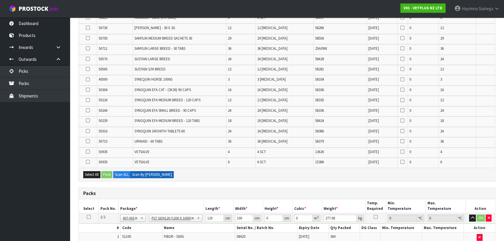
scroll to position [276, 0]
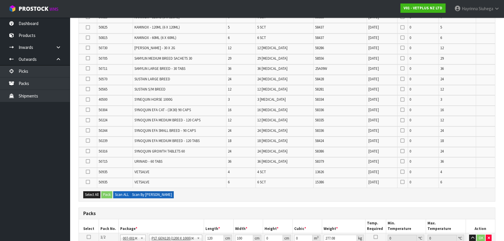
click at [123, 192] on label "Scan ALL" at bounding box center [121, 194] width 17 height 7
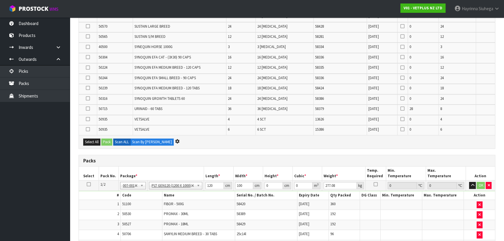
scroll to position [0, 0]
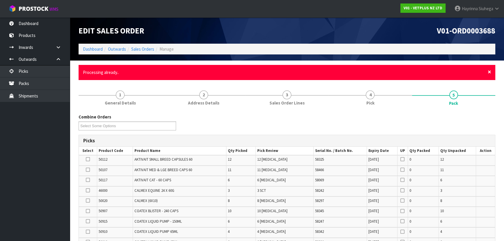
click at [489, 72] on span "×" at bounding box center [489, 72] width 3 height 8
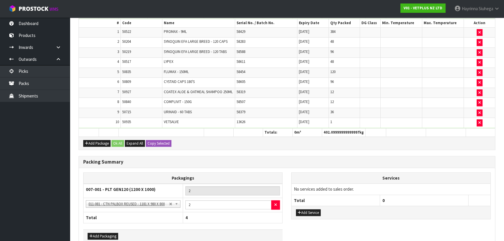
scroll to position [608, 0]
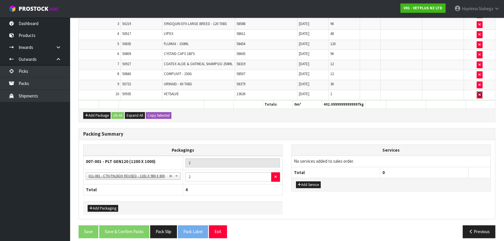
click at [480, 93] on icon "button" at bounding box center [479, 95] width 2 height 4
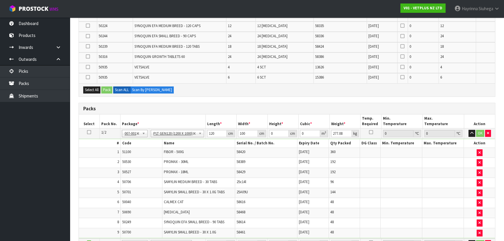
scroll to position [281, 0]
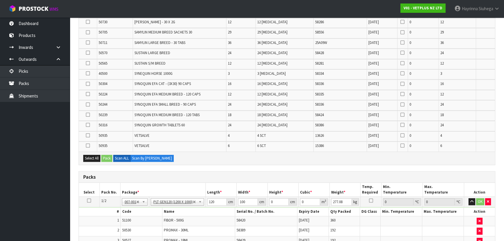
click at [89, 146] on icon at bounding box center [88, 146] width 4 height 0
click at [0, 0] on input "checkbox" at bounding box center [0, 0] width 0 height 0
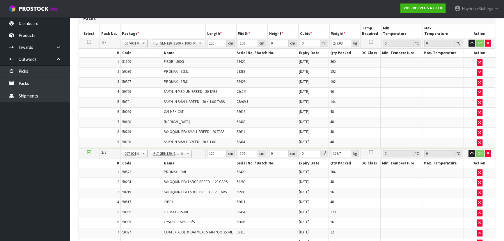
scroll to position [334, 0]
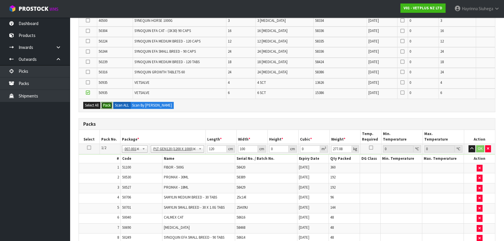
click at [106, 104] on button "Pack" at bounding box center [106, 105] width 11 height 7
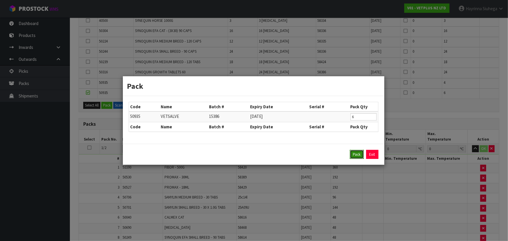
click at [351, 156] on button "Pack" at bounding box center [357, 154] width 14 height 9
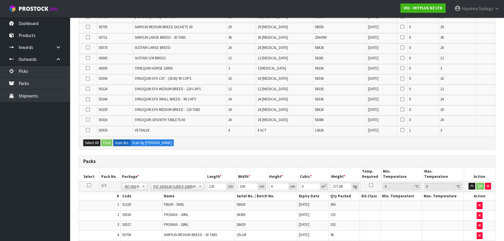
scroll to position [0, 0]
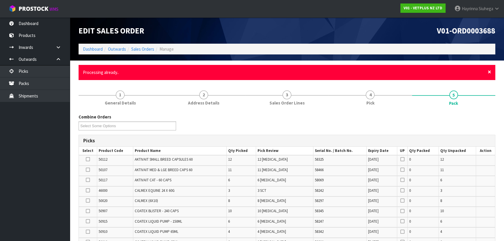
click at [490, 71] on span "×" at bounding box center [489, 72] width 3 height 8
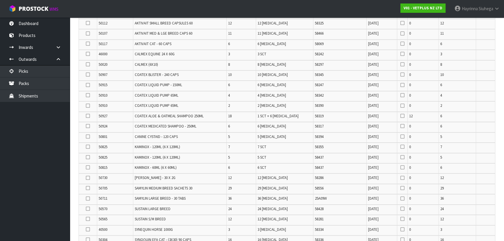
scroll to position [132, 0]
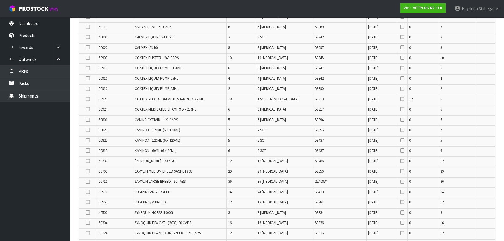
click at [88, 99] on icon at bounding box center [88, 99] width 4 height 0
click at [0, 0] on input "checkbox" at bounding box center [0, 0] width 0 height 0
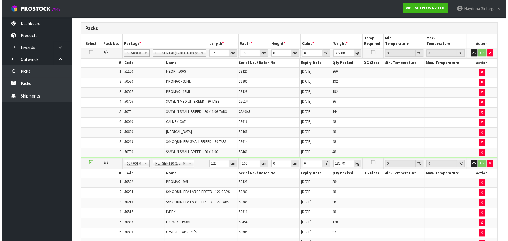
scroll to position [344, 0]
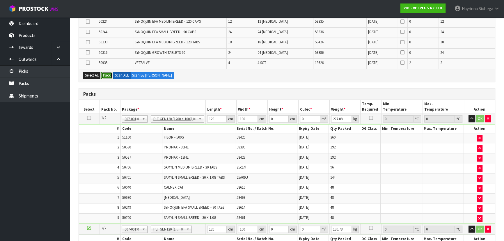
click at [108, 75] on button "Pack" at bounding box center [106, 75] width 11 height 7
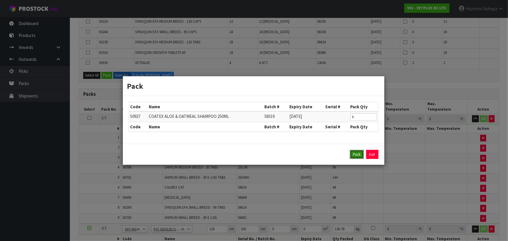
click at [359, 154] on button "Pack" at bounding box center [357, 154] width 14 height 9
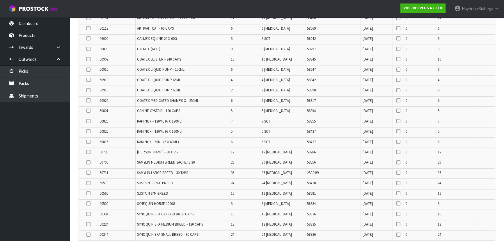
scroll to position [122, 0]
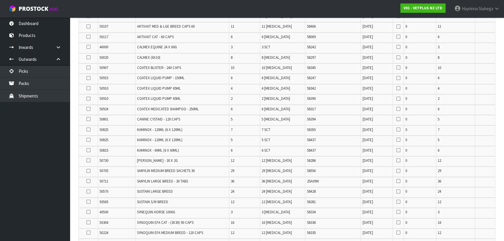
click at [89, 99] on icon at bounding box center [88, 99] width 4 height 0
click at [0, 0] on input "checkbox" at bounding box center [0, 0] width 0 height 0
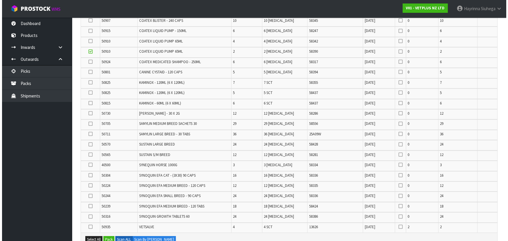
scroll to position [254, 0]
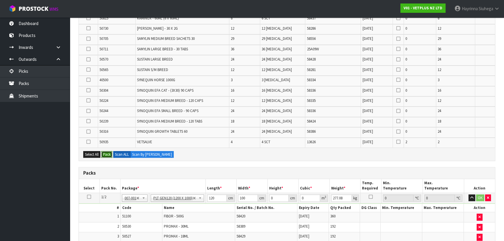
click at [105, 154] on button "Pack" at bounding box center [106, 154] width 11 height 7
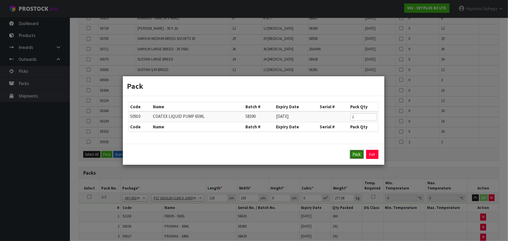
click at [358, 153] on button "Pack" at bounding box center [357, 154] width 14 height 9
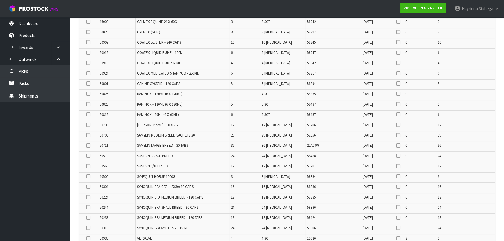
scroll to position [138, 0]
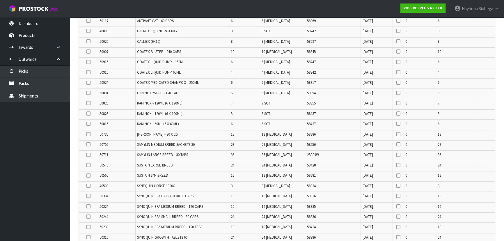
click at [88, 72] on icon at bounding box center [88, 72] width 4 height 0
click at [0, 0] on input "checkbox" at bounding box center [0, 0] width 0 height 0
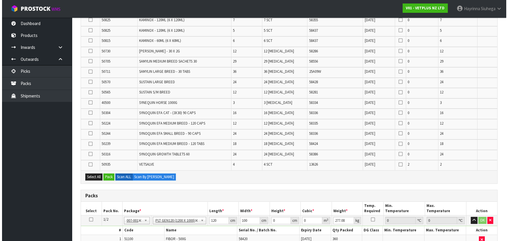
scroll to position [297, 0]
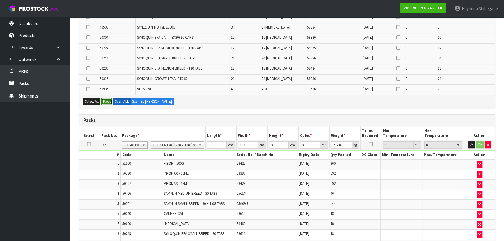
click at [108, 100] on button "Pack" at bounding box center [106, 101] width 11 height 7
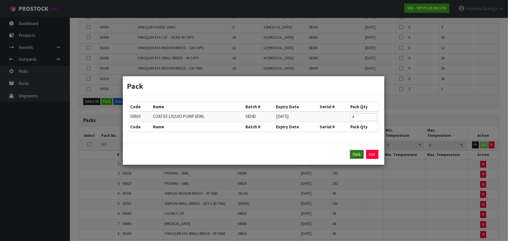
click at [355, 152] on button "Pack" at bounding box center [357, 154] width 14 height 9
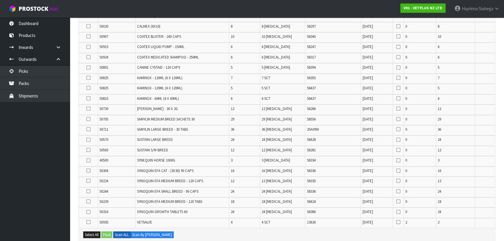
scroll to position [128, 0]
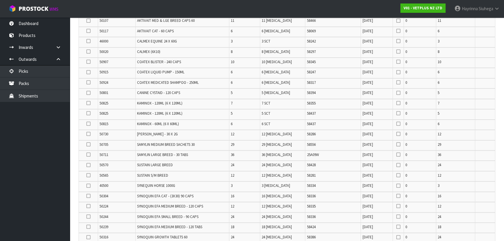
click at [88, 72] on icon at bounding box center [88, 72] width 4 height 0
click at [0, 0] on input "checkbox" at bounding box center [0, 0] width 0 height 0
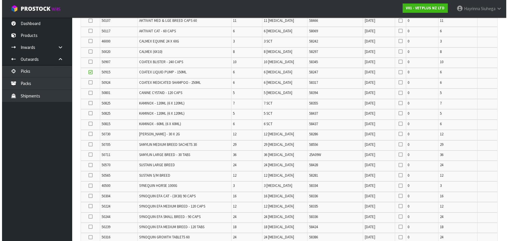
scroll to position [234, 0]
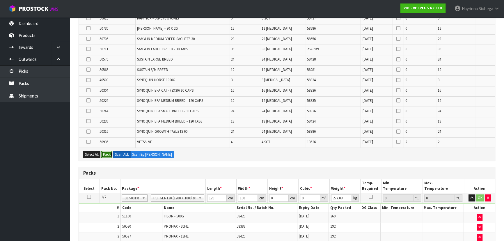
click at [109, 151] on button "Pack" at bounding box center [106, 154] width 11 height 7
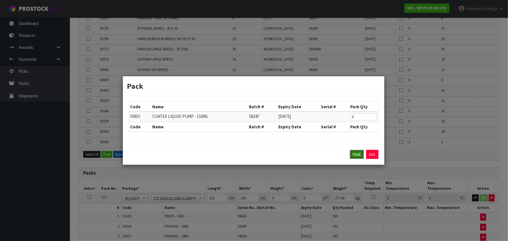
click at [361, 151] on button "Pack" at bounding box center [357, 154] width 14 height 9
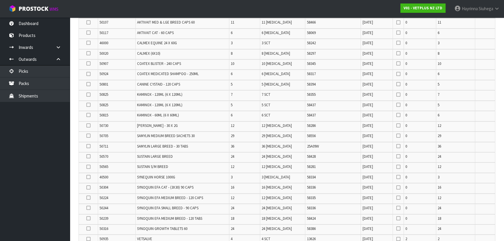
scroll to position [118, 0]
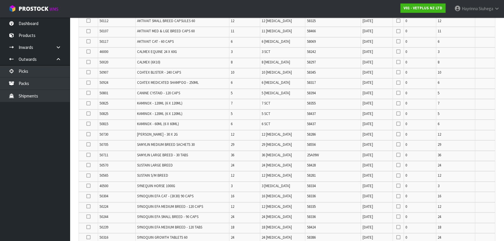
click at [89, 83] on icon at bounding box center [88, 83] width 4 height 0
click at [0, 0] on input "checkbox" at bounding box center [0, 0] width 0 height 0
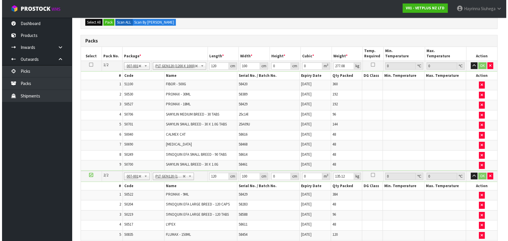
scroll to position [276, 0]
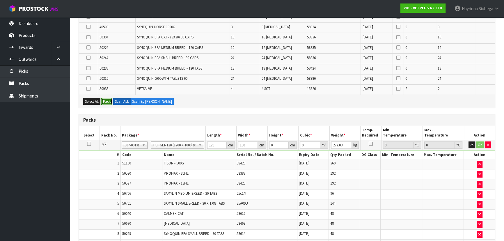
click at [106, 100] on button "Pack" at bounding box center [106, 101] width 11 height 7
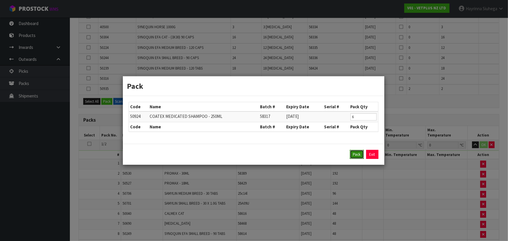
click at [352, 153] on button "Pack" at bounding box center [357, 154] width 14 height 9
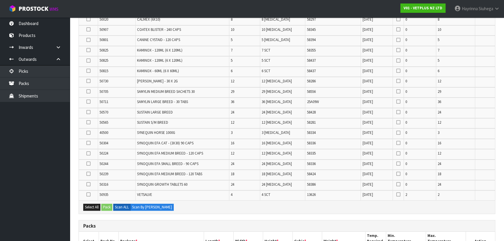
scroll to position [160, 0]
click at [90, 71] on icon at bounding box center [88, 71] width 4 height 0
click at [0, 0] on input "checkbox" at bounding box center [0, 0] width 0 height 0
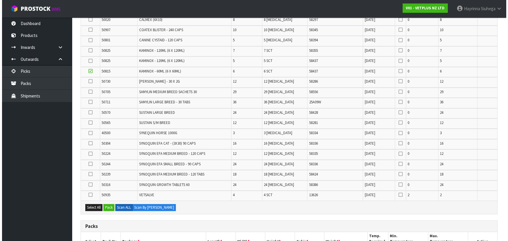
scroll to position [266, 0]
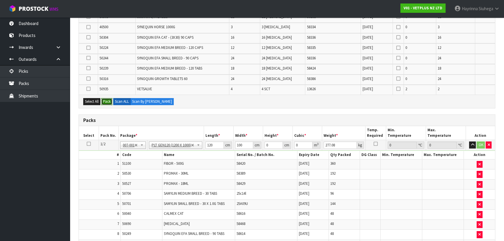
click at [108, 98] on button "Pack" at bounding box center [106, 101] width 11 height 7
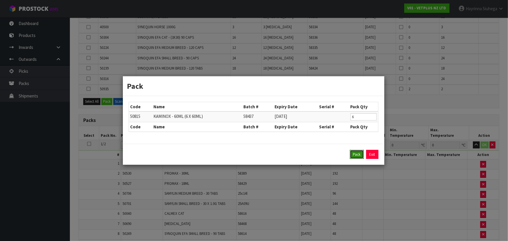
click at [352, 155] on button "Pack" at bounding box center [357, 154] width 14 height 9
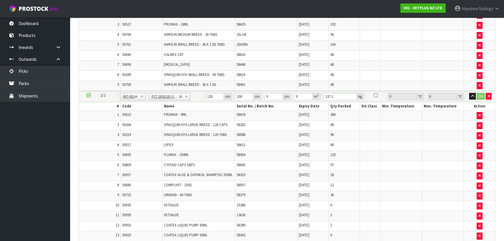
type input "141.18"
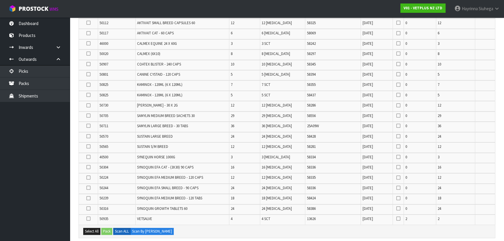
scroll to position [124, 0]
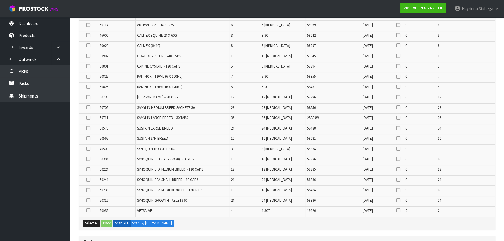
click at [156, 150] on span "SYNEQUIN HORSE 1000G" at bounding box center [156, 148] width 38 height 5
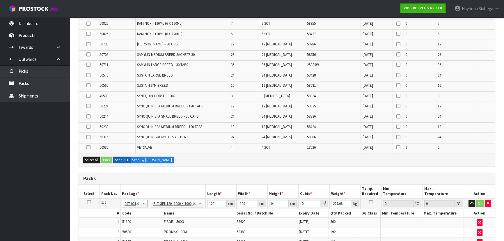
scroll to position [282, 0]
click at [200, 126] on span "SYNOQUIN EFA MEDIUM BREED - 120 TABS" at bounding box center [169, 126] width 65 height 5
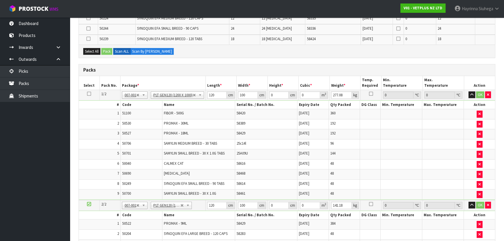
scroll to position [256, 0]
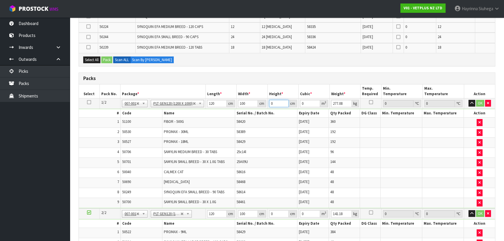
click at [271, 101] on input "0" at bounding box center [279, 103] width 20 height 7
type input "1"
type input "0.012"
type input "10"
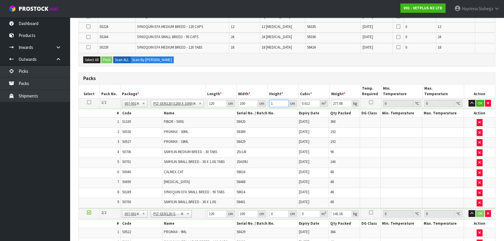
type input "0.12"
type input "100"
type input "1.2"
type input "100"
click at [272, 212] on input "0" at bounding box center [279, 213] width 20 height 7
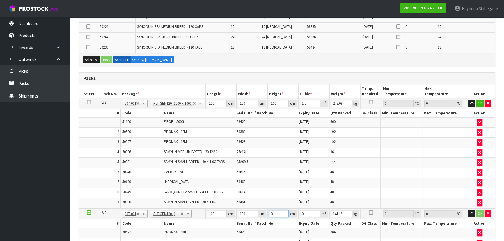
click at [272, 212] on input "0" at bounding box center [279, 213] width 20 height 7
type input "1"
type input "0.012"
type input "10"
type input "0.12"
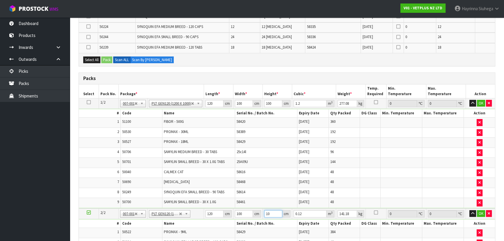
type input "100"
type input "1.2"
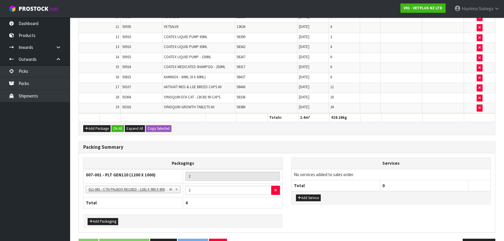
scroll to position [576, 0]
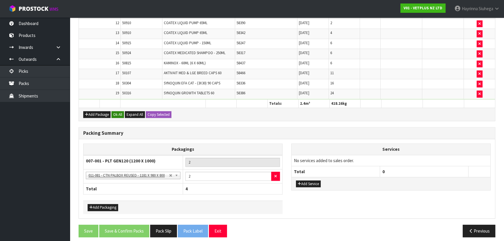
type input "100"
click at [119, 111] on button "Ok All" at bounding box center [117, 114] width 13 height 7
click at [86, 225] on button "Save" at bounding box center [89, 231] width 20 height 13
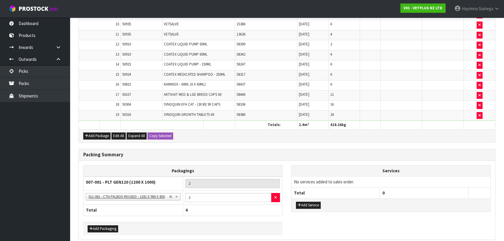
scroll to position [0, 0]
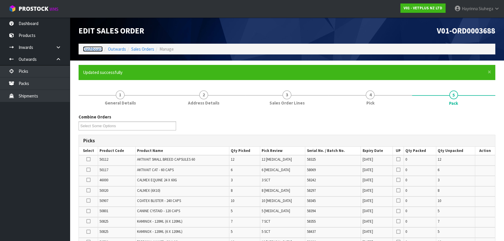
click at [98, 50] on link "Dashboard" at bounding box center [93, 49] width 20 height 6
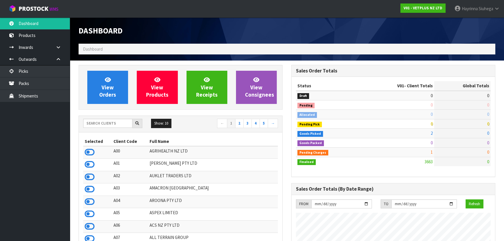
scroll to position [440, 212]
click at [473, 4] on link "[PERSON_NAME]" at bounding box center [477, 8] width 54 height 17
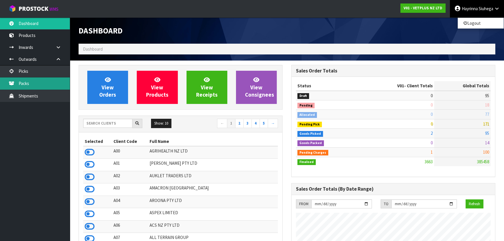
click at [19, 82] on link "Packs" at bounding box center [35, 83] width 70 height 12
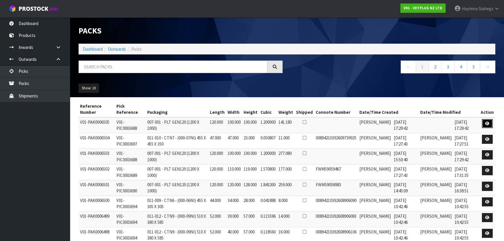
click at [487, 123] on icon at bounding box center [487, 124] width 4 height 4
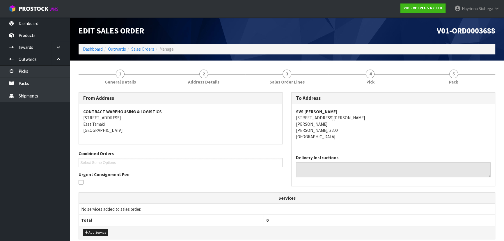
click at [390, 67] on link "4 Pick" at bounding box center [370, 76] width 83 height 23
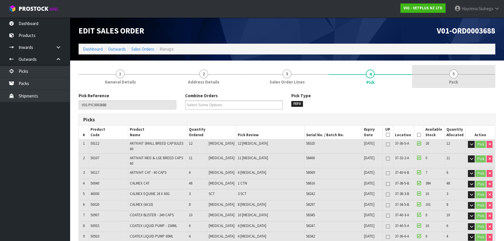
click at [442, 67] on link "5 Pack" at bounding box center [453, 76] width 83 height 23
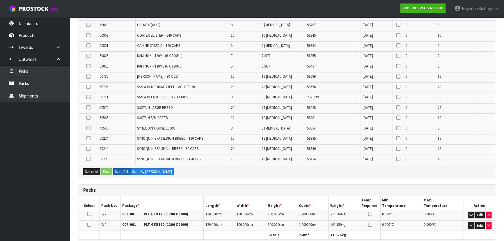
scroll to position [40, 0]
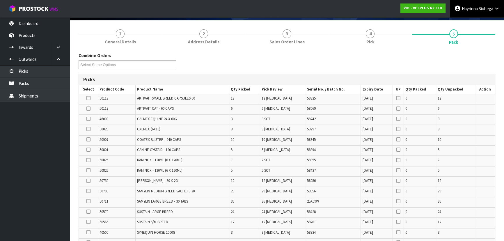
click at [469, 1] on link "[PERSON_NAME]" at bounding box center [477, 8] width 54 height 17
click at [472, 20] on link "Logout" at bounding box center [481, 23] width 46 height 8
